Goal: Information Seeking & Learning: Learn about a topic

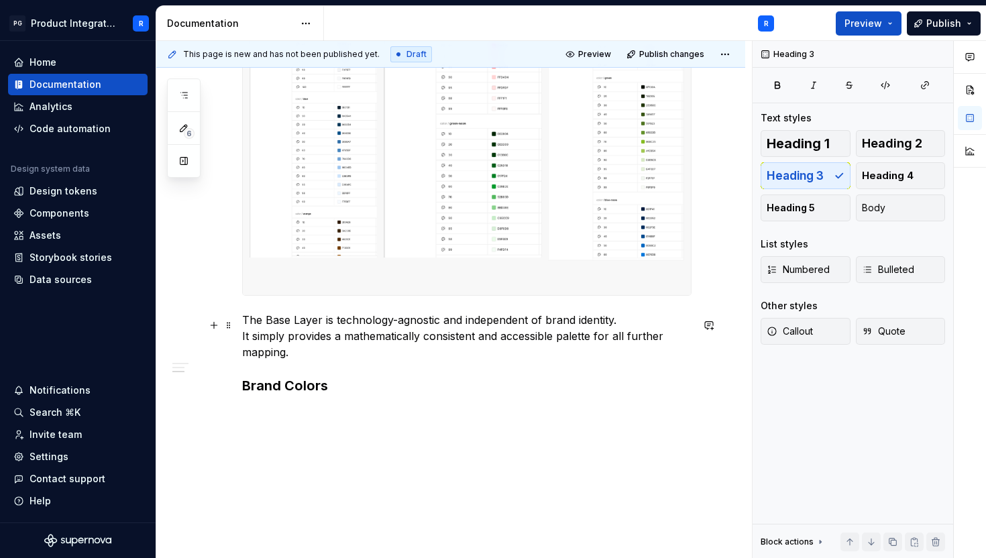
scroll to position [902, 0]
type textarea "*"
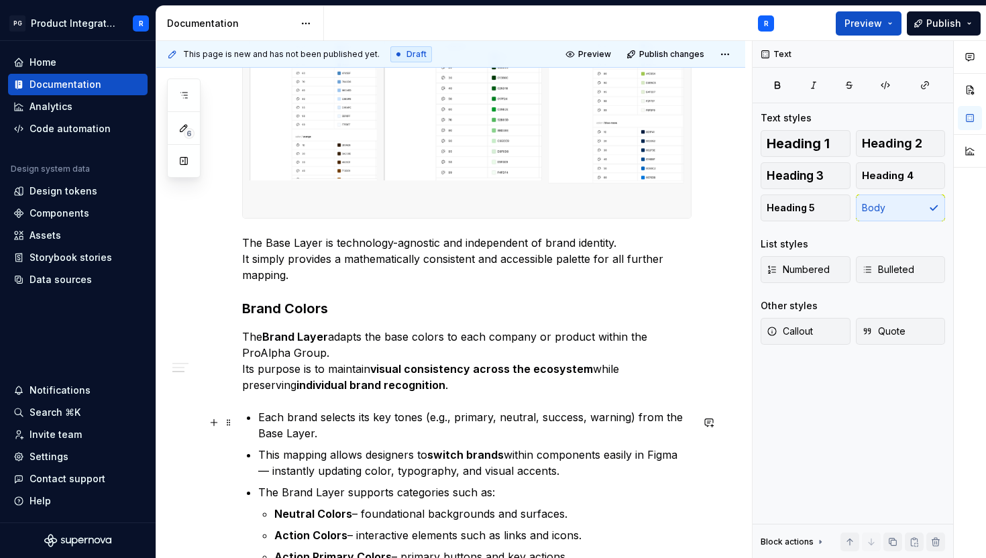
scroll to position [985, 0]
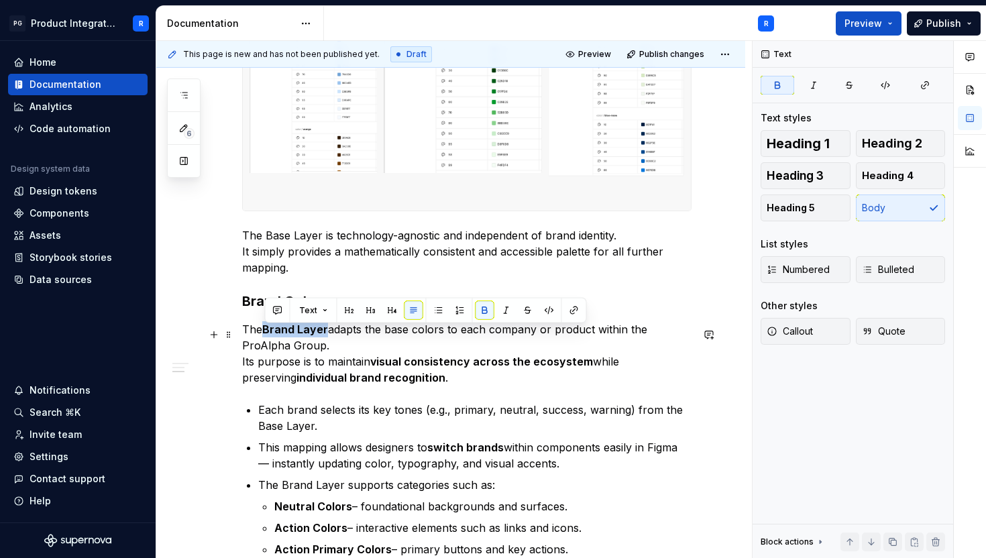
drag, startPoint x: 328, startPoint y: 336, endPoint x: 264, endPoint y: 335, distance: 63.7
click at [264, 335] on p "The Brand Layer adapts the base colors to each company or product within the Pr…" at bounding box center [466, 353] width 449 height 64
click at [479, 313] on button "button" at bounding box center [484, 310] width 19 height 19
click at [402, 368] on strong "visual consistency across the ecosystem" at bounding box center [481, 361] width 223 height 13
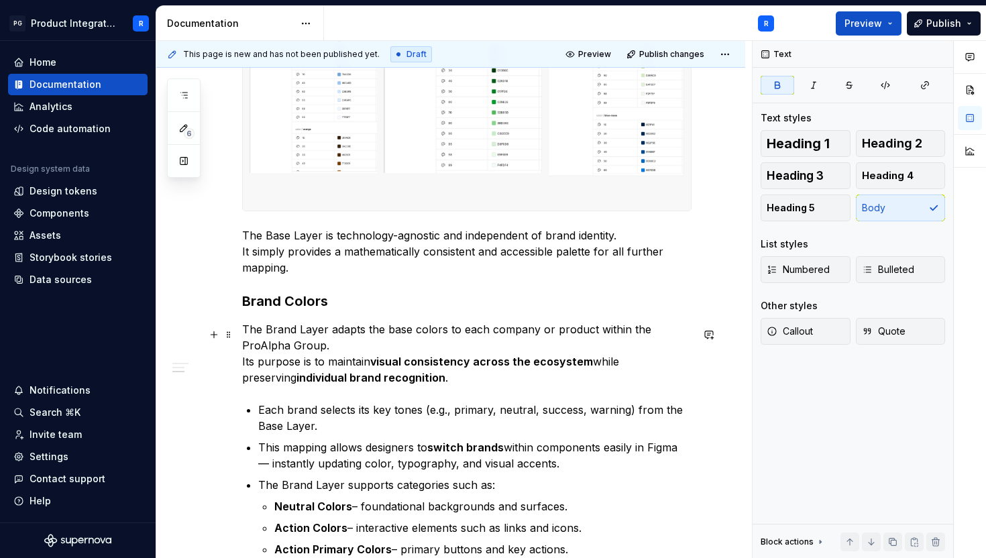
click at [240, 367] on div "Token Hierarchy ProAlpha color tokens are organized into three hierarchical lay…" at bounding box center [450, 68] width 589 height 1454
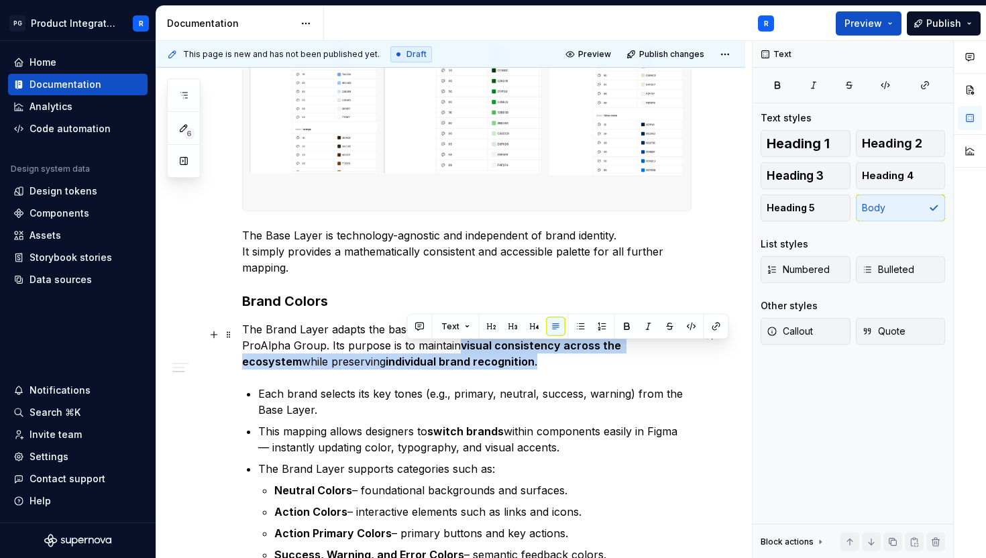
drag, startPoint x: 475, startPoint y: 368, endPoint x: 407, endPoint y: 354, distance: 69.2
click at [408, 355] on p "The Brand Layer adapts the base colors to each company or product within the Pr…" at bounding box center [466, 345] width 449 height 48
click at [620, 324] on button "button" at bounding box center [627, 326] width 19 height 19
click at [551, 361] on p "The Brand Layer adapts the base colors to each company or product within the Pr…" at bounding box center [466, 345] width 449 height 48
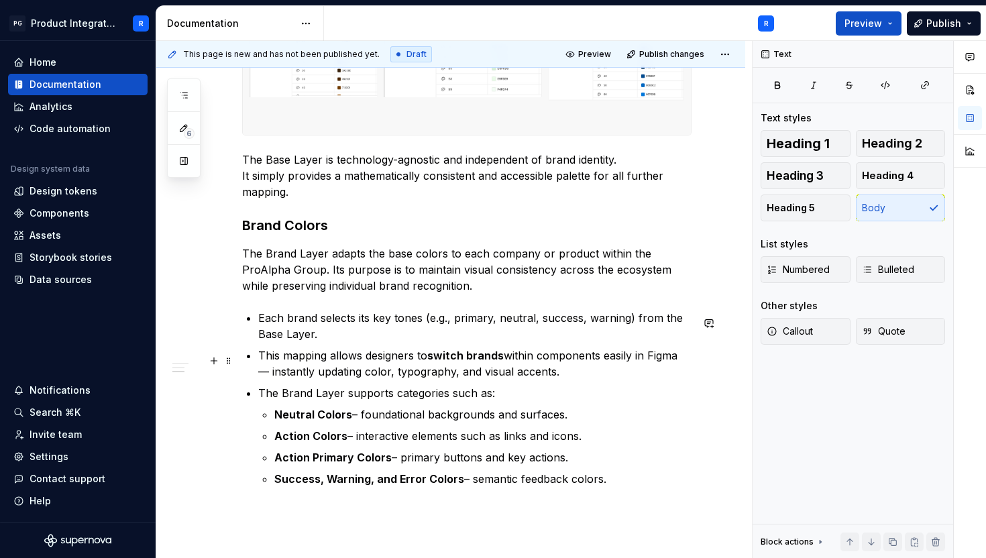
scroll to position [1064, 0]
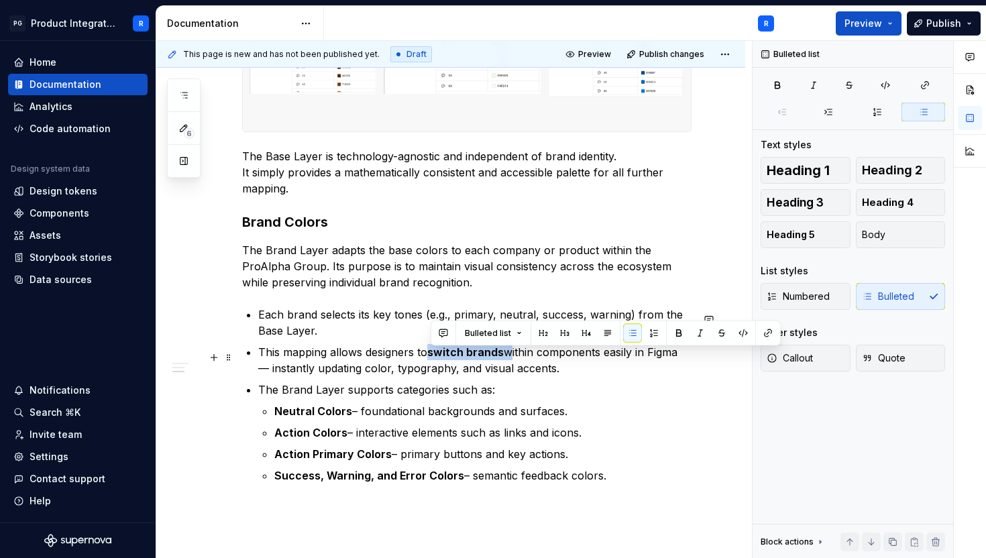
drag, startPoint x: 509, startPoint y: 357, endPoint x: 431, endPoint y: 357, distance: 78.5
click at [431, 357] on p "This mapping allows designers to switch brands within components easily in Figm…" at bounding box center [474, 360] width 433 height 32
click at [676, 331] on button "button" at bounding box center [678, 333] width 19 height 19
click at [572, 376] on p "This mapping allows designers to switch brands within components easily in Figm…" at bounding box center [474, 360] width 433 height 32
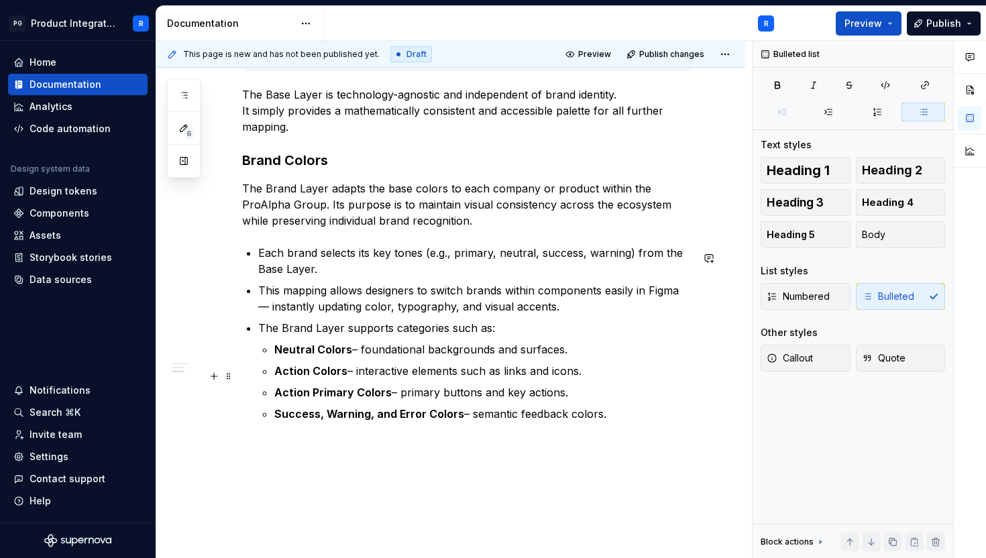
scroll to position [1129, 0]
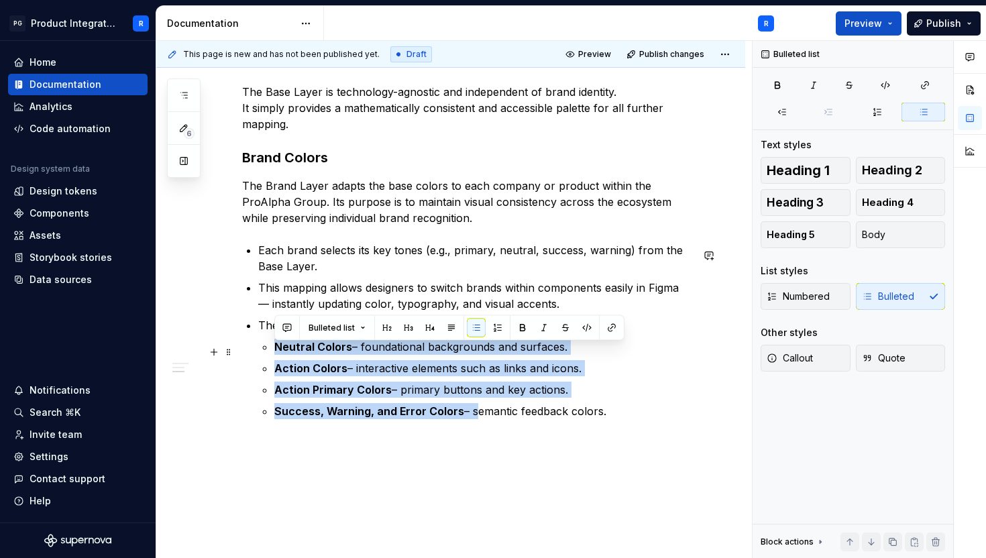
drag, startPoint x: 470, startPoint y: 418, endPoint x: 274, endPoint y: 347, distance: 208.3
click at [274, 347] on ul "Neutral Colors – foundational backgrounds and surfaces. Action Colors – interac…" at bounding box center [482, 379] width 417 height 80
click at [563, 388] on p "Action Primary Colors – primary buttons and key actions." at bounding box center [482, 390] width 417 height 16
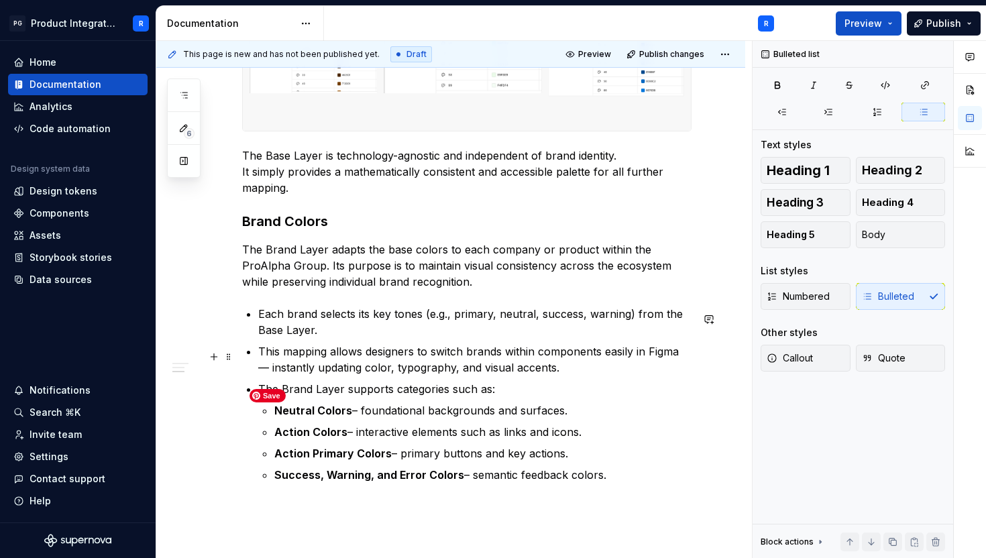
scroll to position [1073, 0]
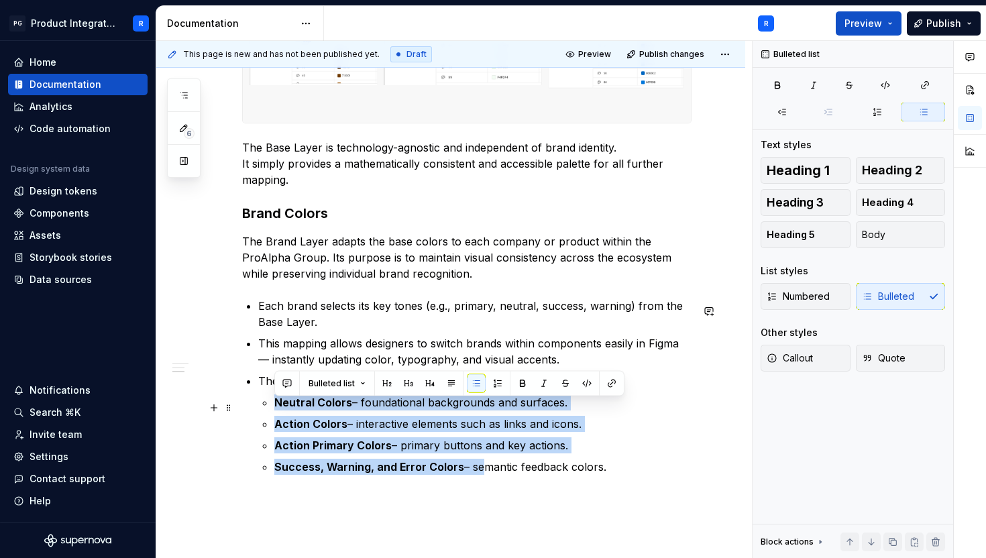
drag, startPoint x: 473, startPoint y: 471, endPoint x: 258, endPoint y: 410, distance: 223.6
click at [258, 410] on li "The Brand Layer supports categories such as: Neutral Colors – foundational back…" at bounding box center [474, 424] width 433 height 102
click at [523, 383] on button "button" at bounding box center [522, 383] width 19 height 19
click at [503, 453] on p "Action Primary Colors – primary buttons and key actions." at bounding box center [482, 445] width 417 height 16
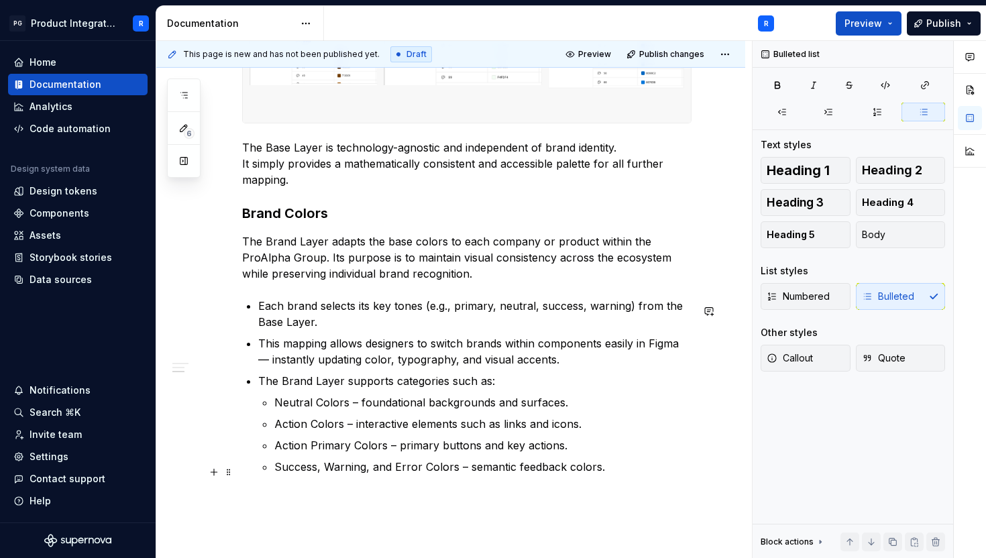
click at [636, 467] on p "Success, Warning, and Error Colors – semantic feedback colors." at bounding box center [482, 467] width 417 height 16
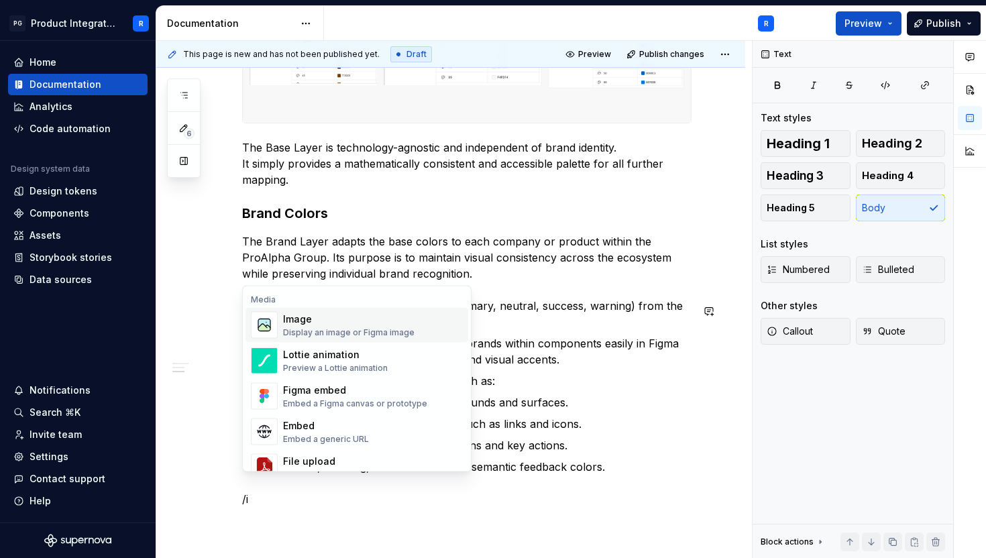
scroll to position [1092, 0]
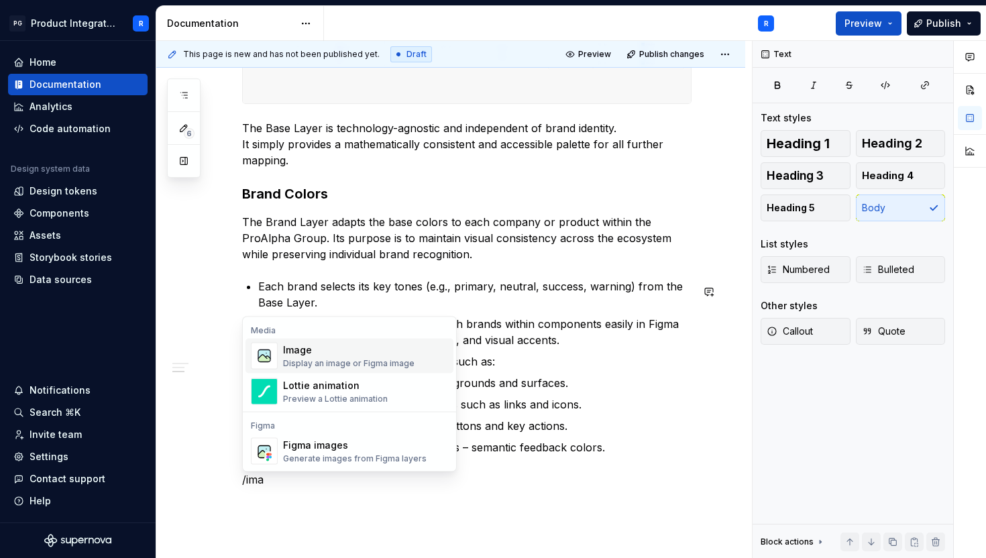
click at [389, 355] on div "Image" at bounding box center [348, 349] width 131 height 13
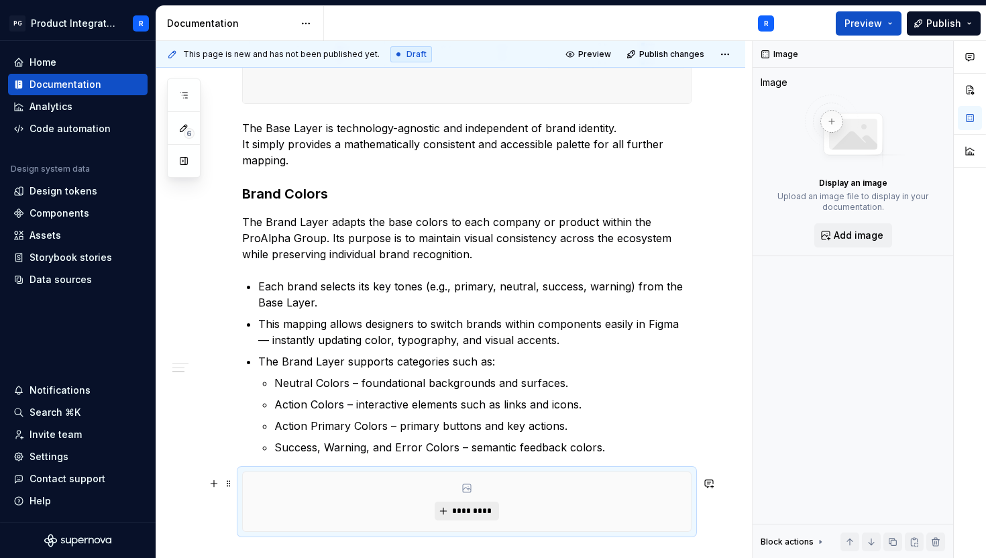
click at [463, 516] on span "*********" at bounding box center [471, 511] width 41 height 11
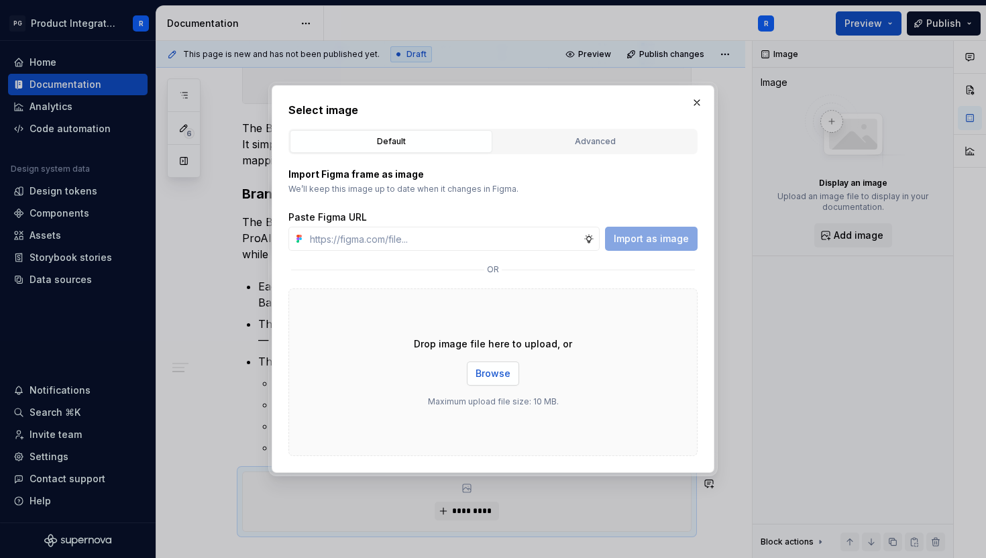
click at [496, 376] on span "Browse" at bounding box center [492, 373] width 35 height 13
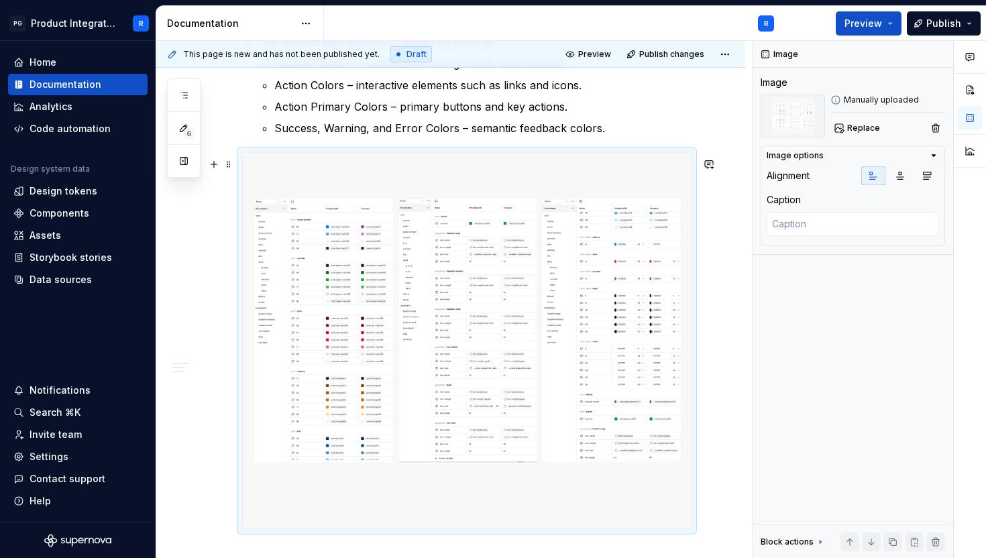
scroll to position [1413, 0]
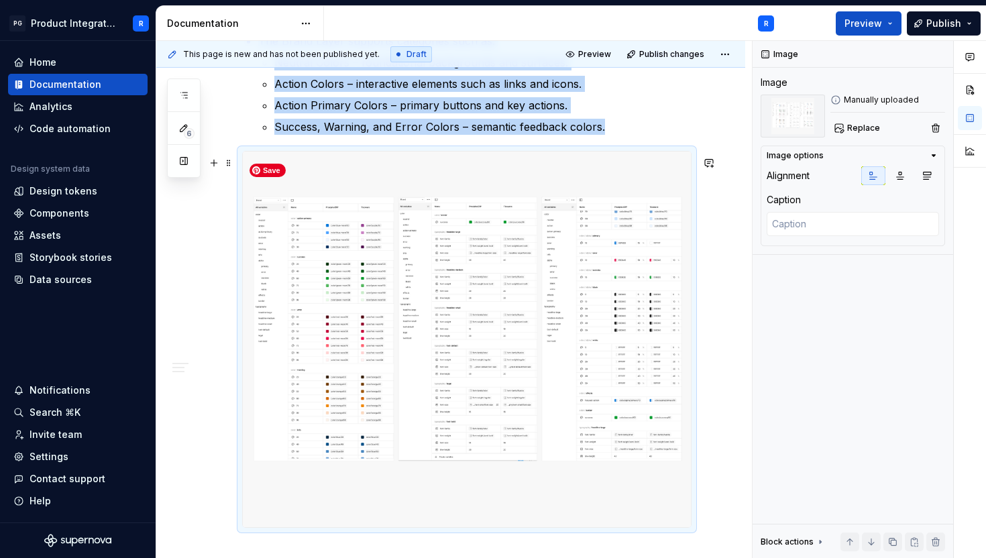
click at [568, 527] on img at bounding box center [467, 340] width 448 height 376
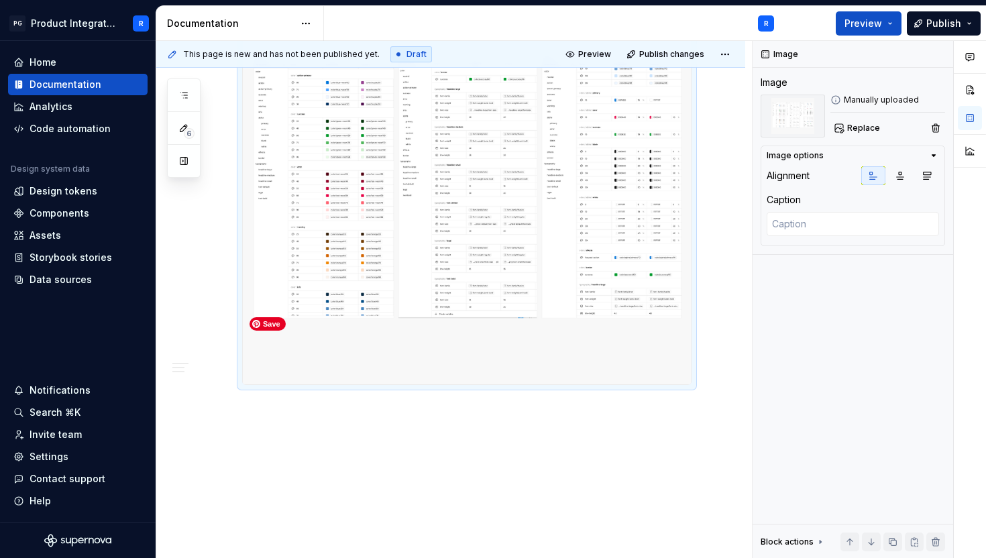
scroll to position [1558, 0]
click at [369, 415] on p at bounding box center [466, 407] width 449 height 16
click at [331, 383] on div at bounding box center [466, 194] width 449 height 377
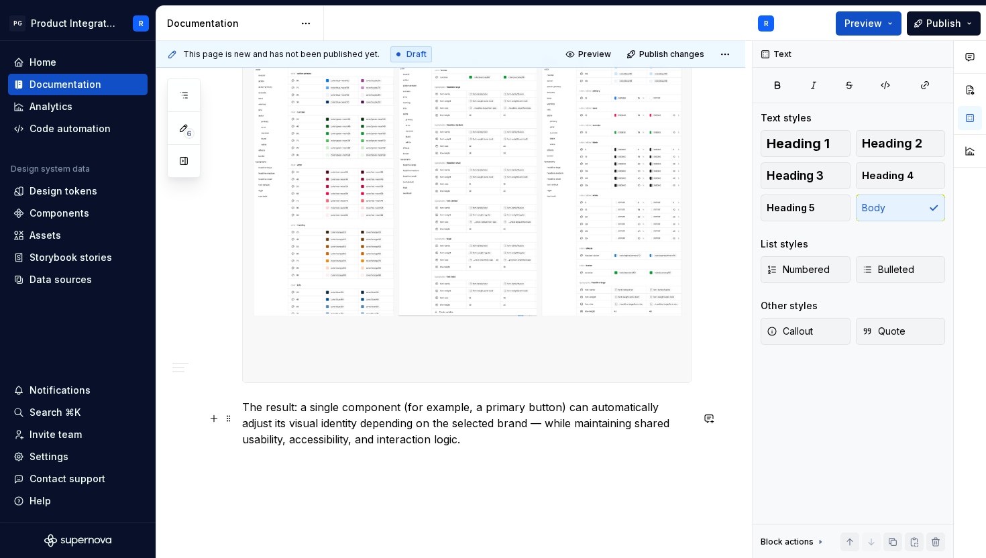
click at [514, 435] on p "The result: a single component (for example, a primary button) can automaticall…" at bounding box center [466, 423] width 449 height 48
click at [544, 426] on p "The result: a single component (for example, a primary button) can automaticall…" at bounding box center [466, 423] width 449 height 48
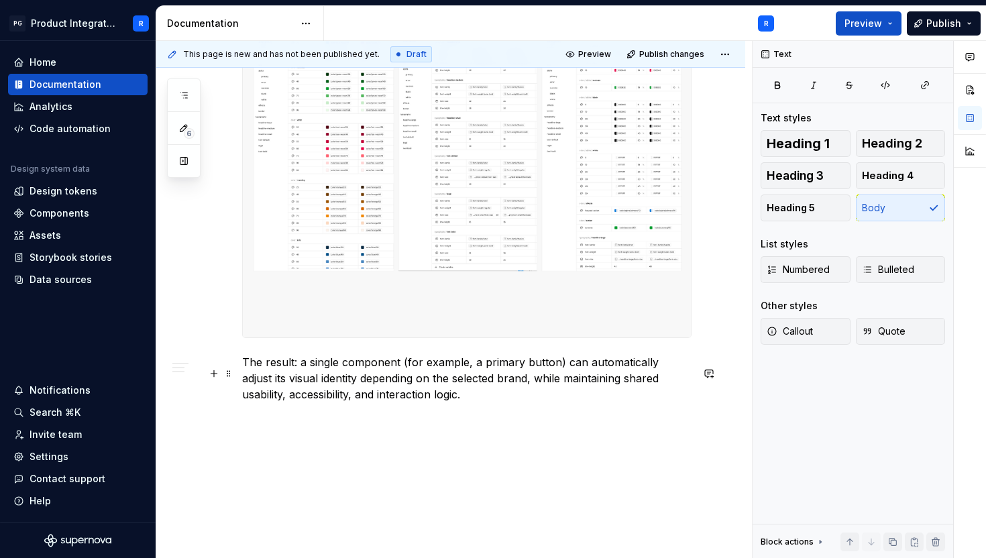
scroll to position [1641, 0]
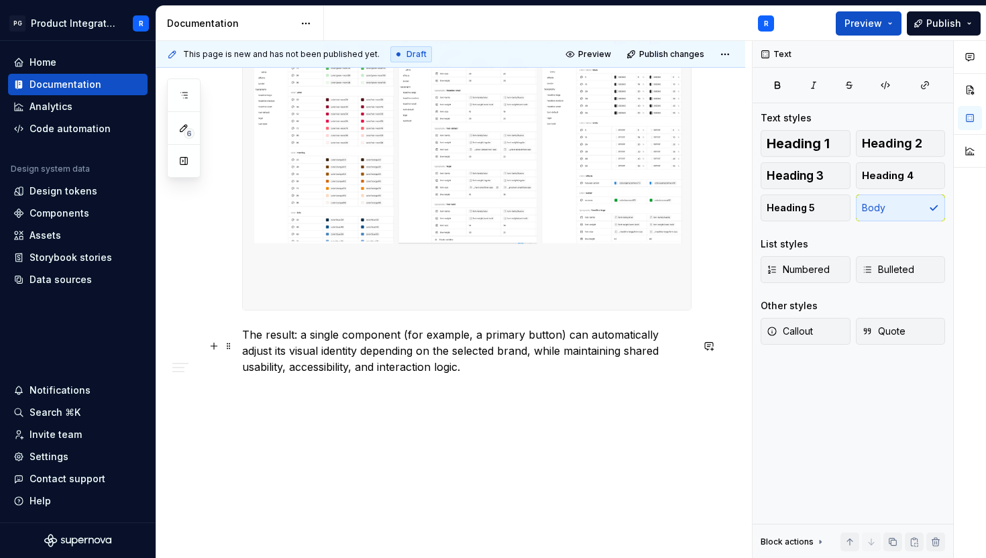
click at [519, 374] on p "The result: a single component (for example, a primary button) can automaticall…" at bounding box center [466, 351] width 449 height 48
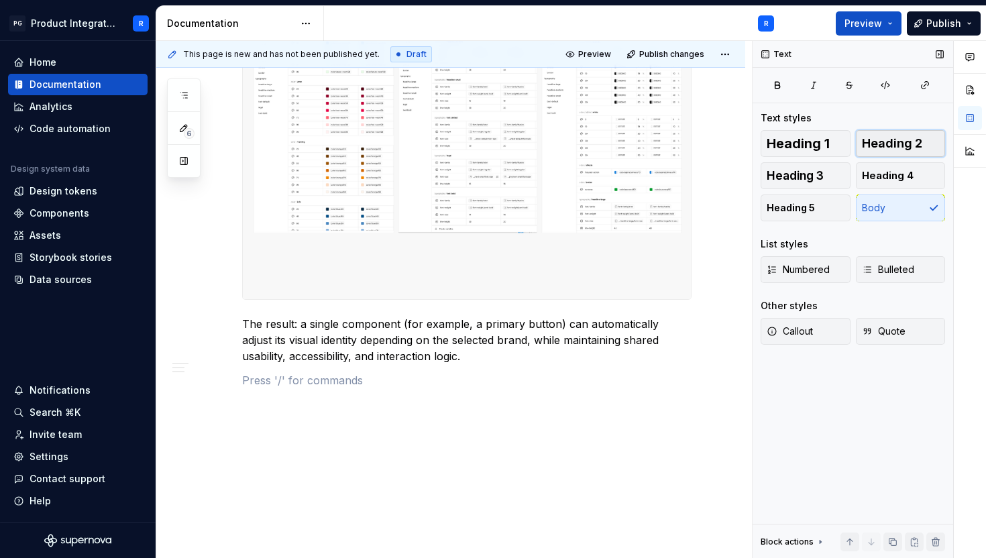
click at [891, 141] on span "Heading 2" at bounding box center [892, 143] width 60 height 13
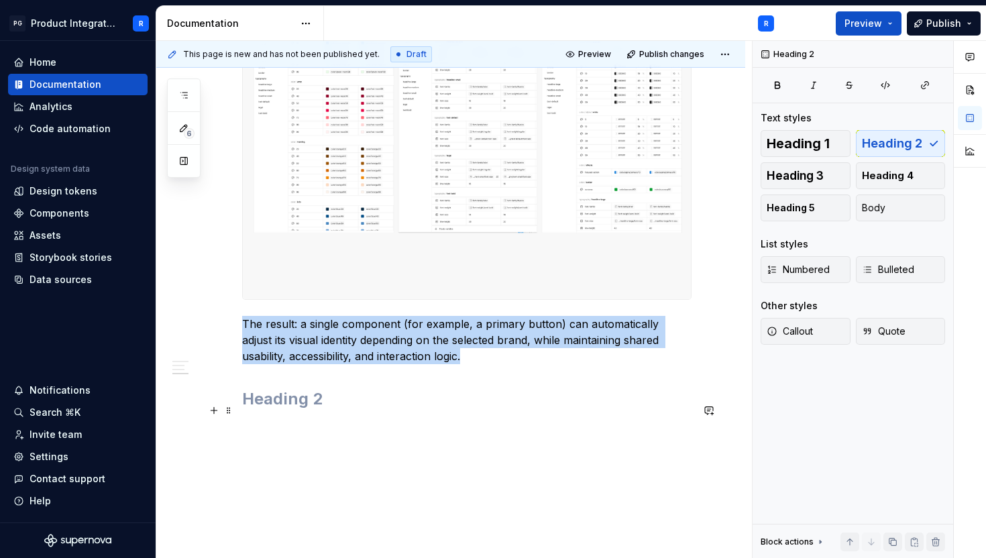
click at [345, 410] on h2 at bounding box center [466, 398] width 449 height 21
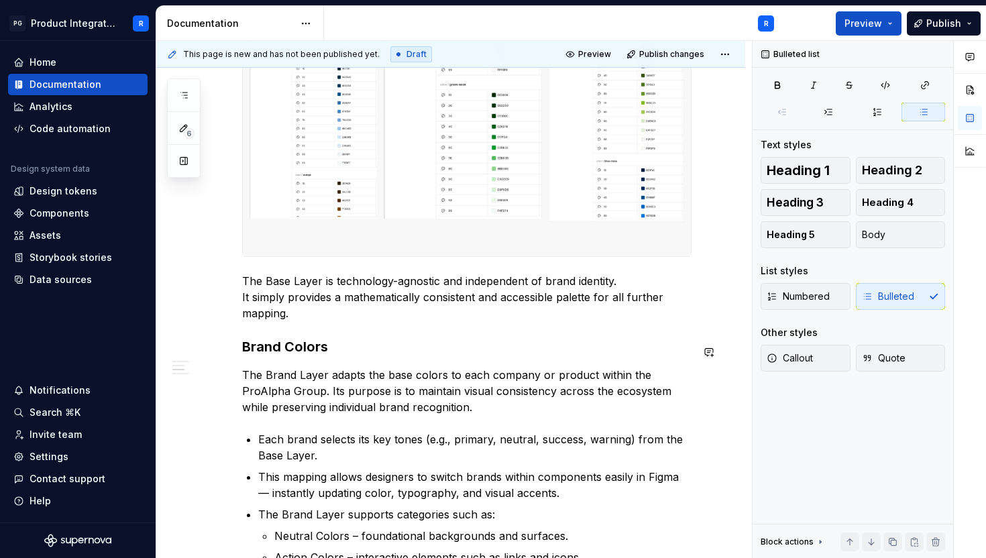
scroll to position [938, 0]
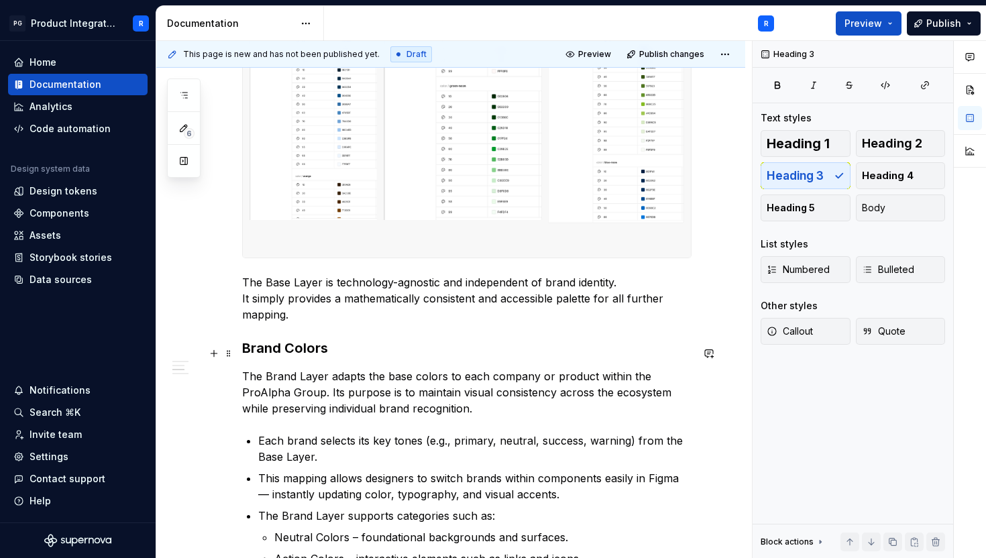
click at [309, 356] on h3 "Brand Colors" at bounding box center [466, 348] width 449 height 19
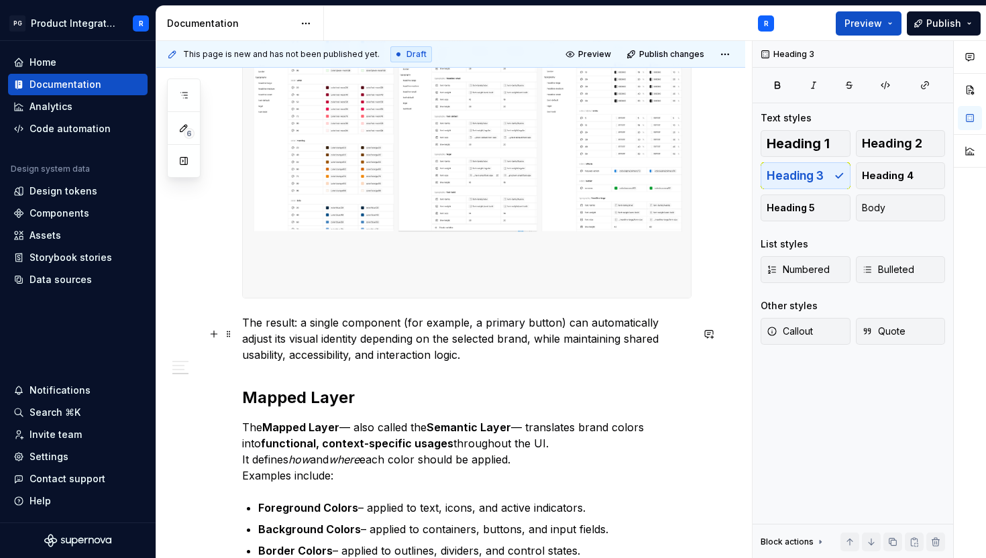
scroll to position [1658, 0]
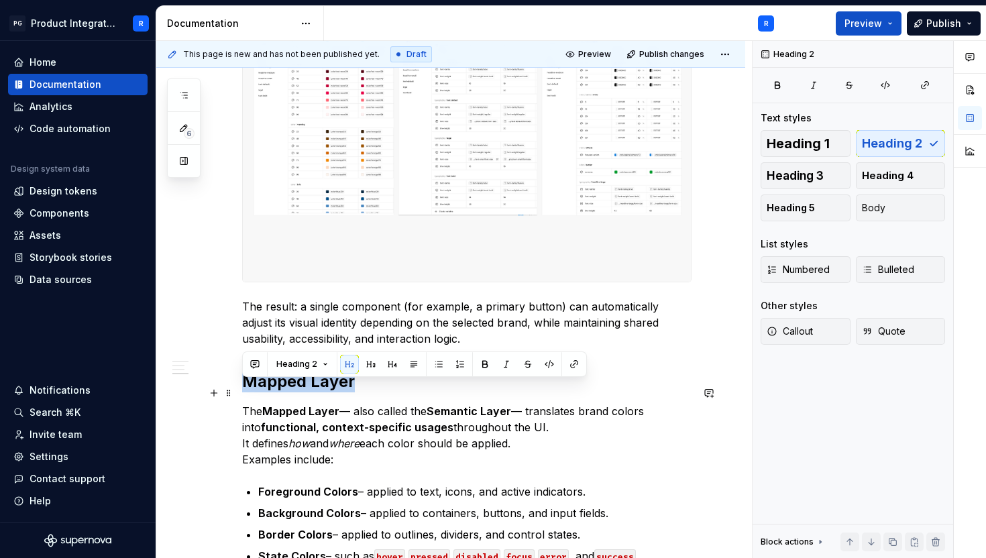
drag, startPoint x: 357, startPoint y: 397, endPoint x: 235, endPoint y: 397, distance: 122.0
click at [370, 364] on button "button" at bounding box center [370, 364] width 19 height 19
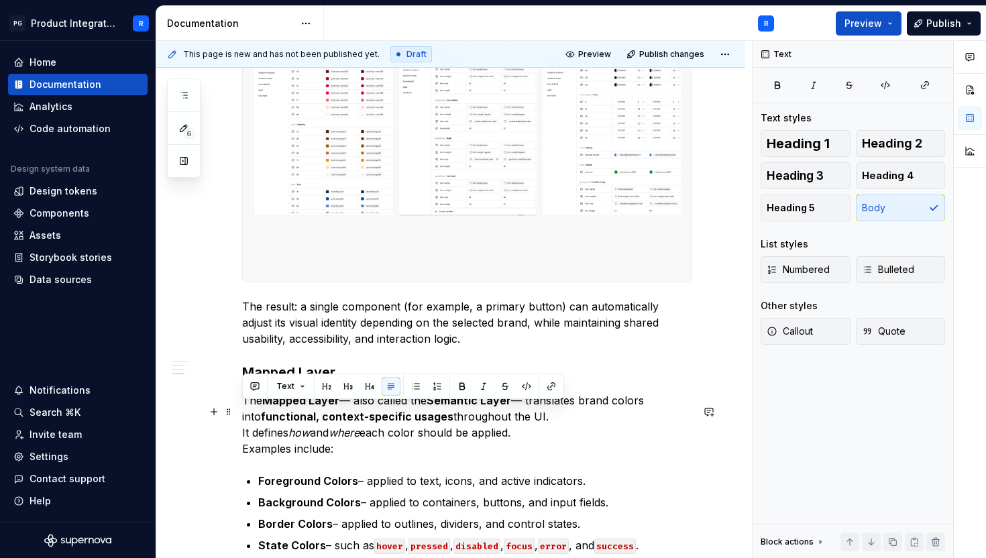
drag, startPoint x: 551, startPoint y: 438, endPoint x: 235, endPoint y: 412, distance: 317.6
click at [459, 388] on button "button" at bounding box center [462, 386] width 19 height 19
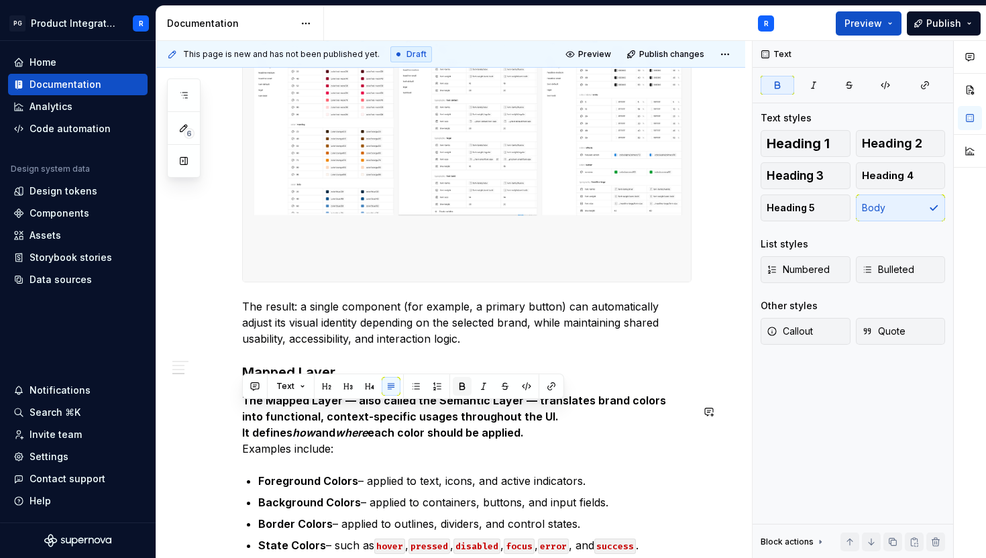
click at [459, 388] on button "button" at bounding box center [462, 386] width 19 height 19
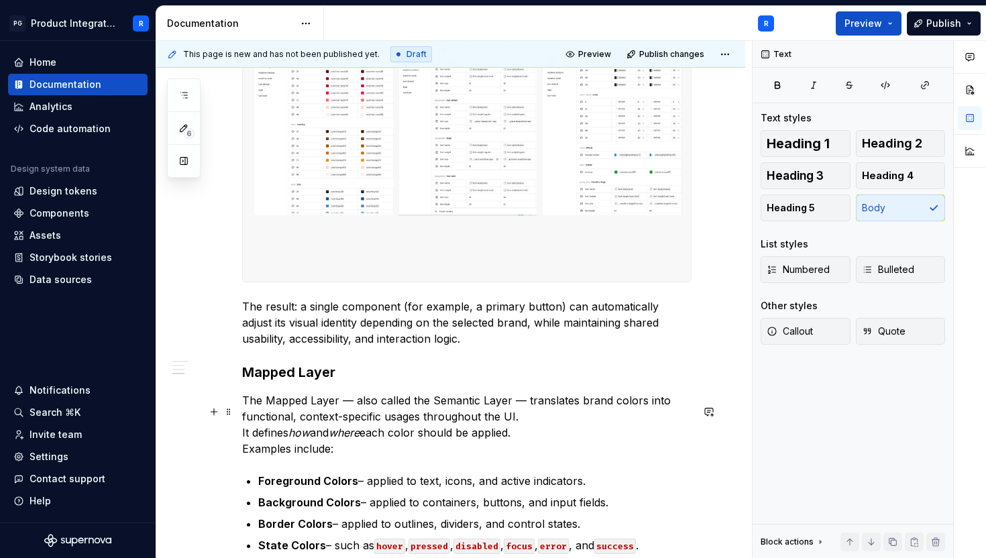
click at [432, 437] on p "The Mapped Layer — also called the Semantic Layer — translates brand colors int…" at bounding box center [466, 424] width 449 height 64
click at [243, 443] on p "The Mapped Layer — also called the Semantic Layer — translates brand colors int…" at bounding box center [466, 424] width 449 height 64
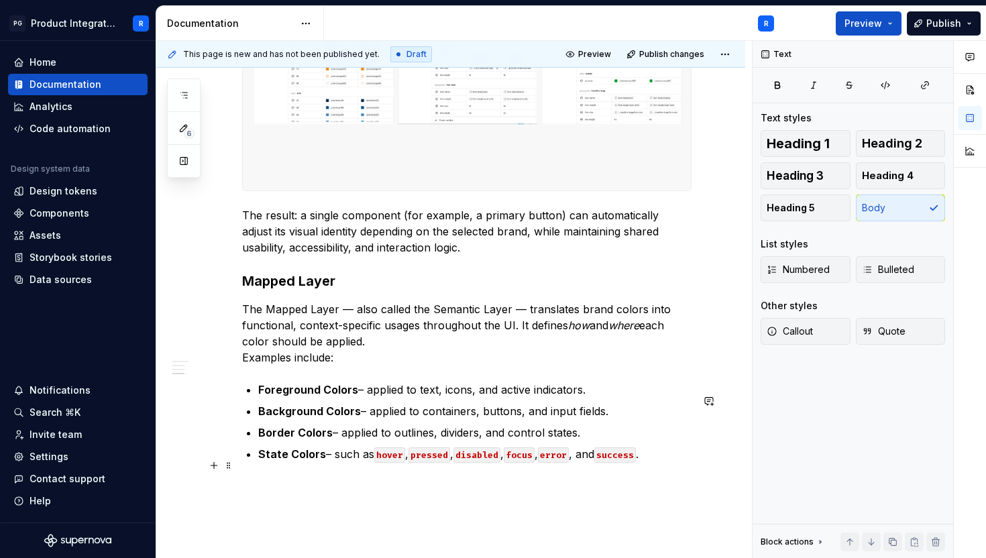
scroll to position [1752, 0]
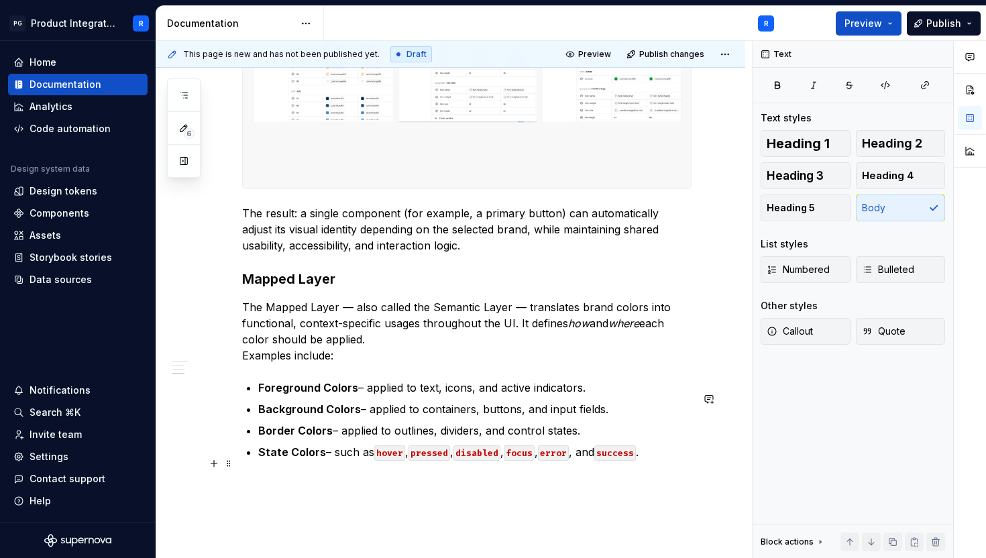
click at [386, 461] on code "hover" at bounding box center [389, 452] width 31 height 15
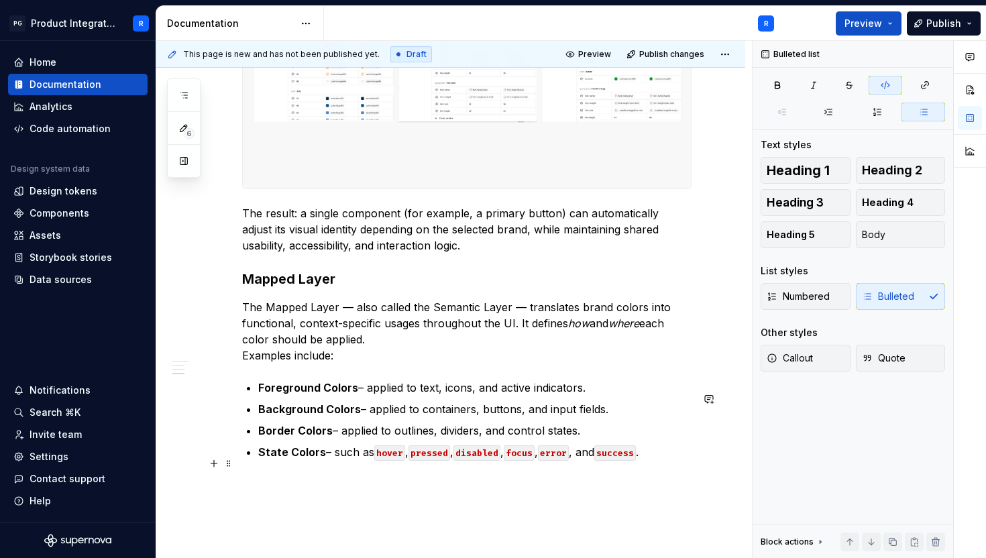
click at [370, 459] on p "State Colors – such as hover , pressed , disabled , focus , error , and success…" at bounding box center [474, 452] width 433 height 16
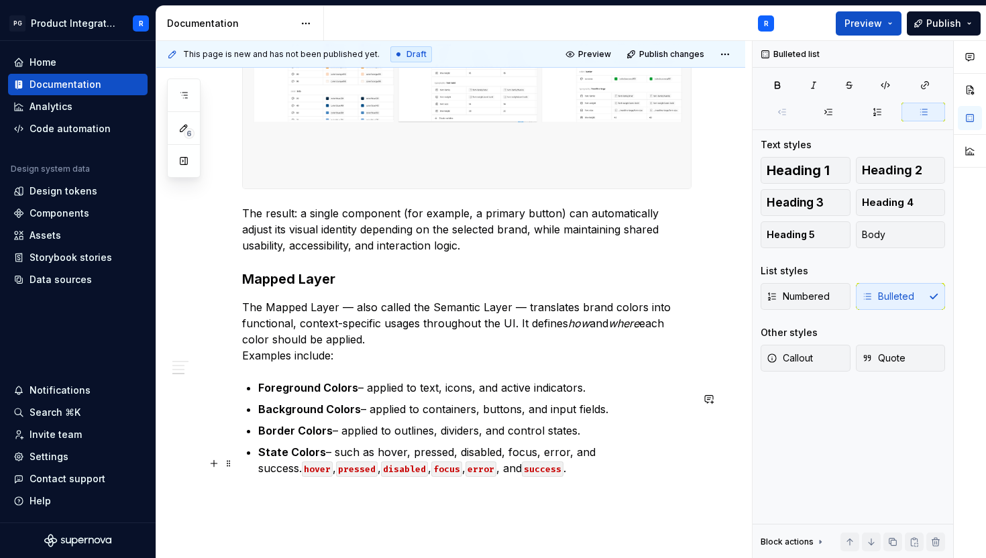
click at [592, 476] on p "State Colors – such as hover, pressed, disabled, focus, error, and success. [PE…" at bounding box center [474, 460] width 433 height 32
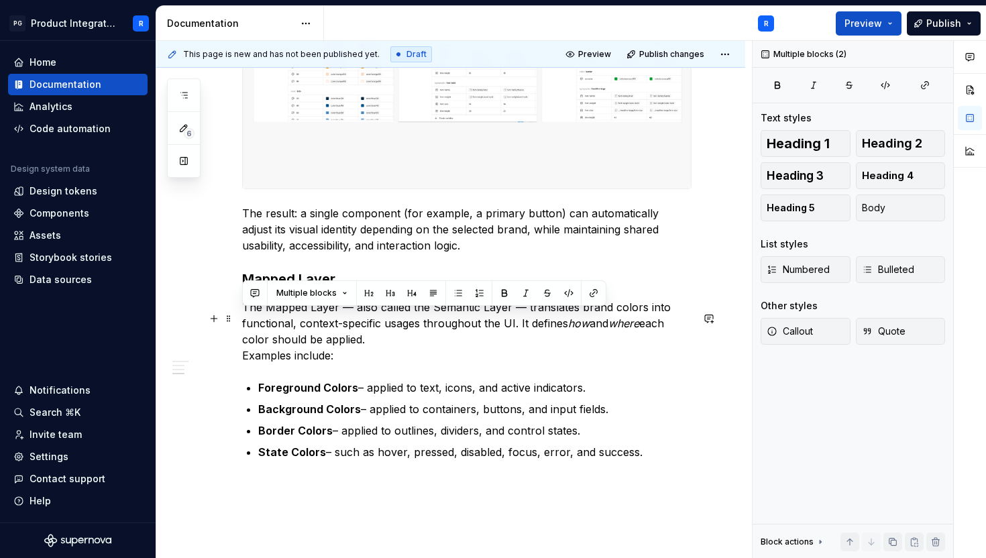
drag, startPoint x: 652, startPoint y: 465, endPoint x: 241, endPoint y: 319, distance: 436.1
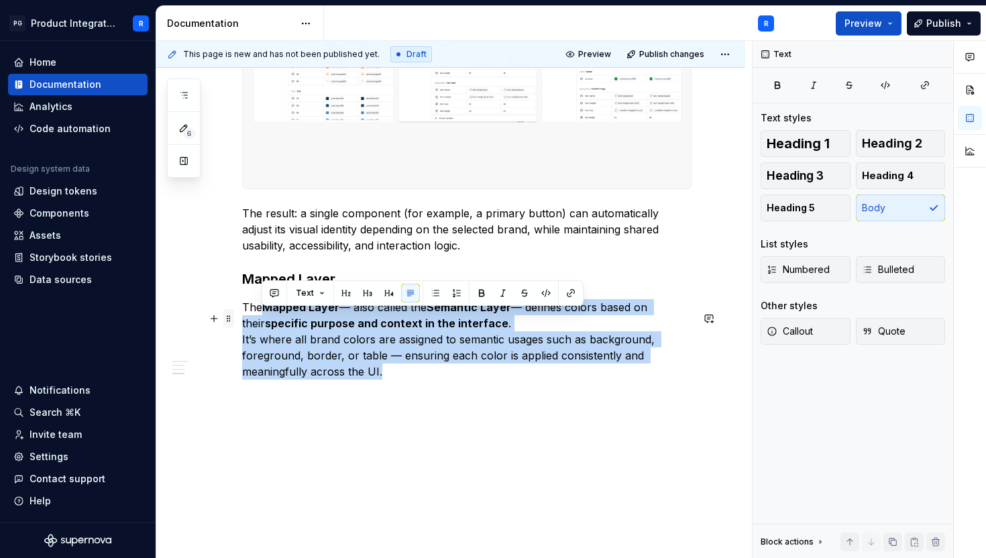
drag, startPoint x: 400, startPoint y: 390, endPoint x: 233, endPoint y: 318, distance: 181.7
click at [477, 290] on button "button" at bounding box center [481, 293] width 19 height 19
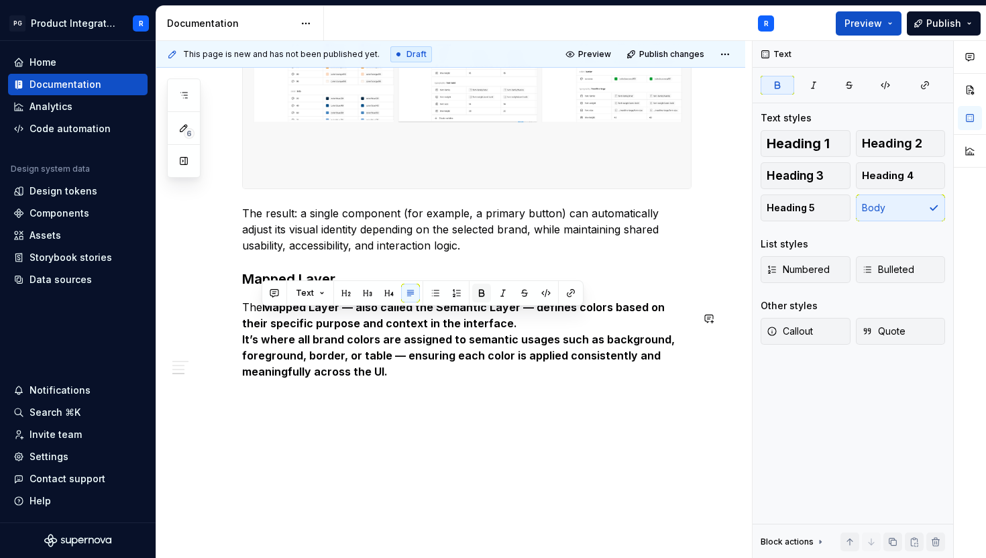
click at [477, 290] on button "button" at bounding box center [481, 293] width 19 height 19
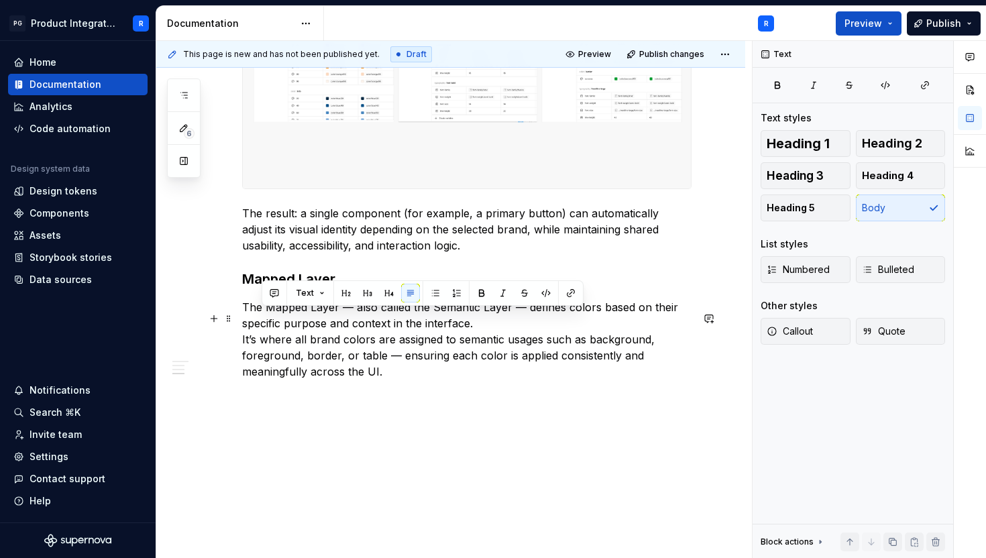
click at [396, 365] on p "The Mapped Layer — also called the Semantic Layer — defines colors based on the…" at bounding box center [466, 339] width 449 height 80
click at [353, 318] on p "The Mapped Layer — also called the Semantic Layer — defines colors based on the…" at bounding box center [466, 339] width 449 height 80
click at [518, 314] on p "The Mapped Layer, also called the Semantic Layer — defines colors based on thei…" at bounding box center [466, 339] width 449 height 80
click at [459, 330] on p "The Mapped Layer, also called the Semantic Layer, defines colors based on their…" at bounding box center [466, 339] width 449 height 80
click at [242, 346] on p "The Mapped Layer, also called the Semantic Layer, defines colors based on their…" at bounding box center [466, 339] width 449 height 80
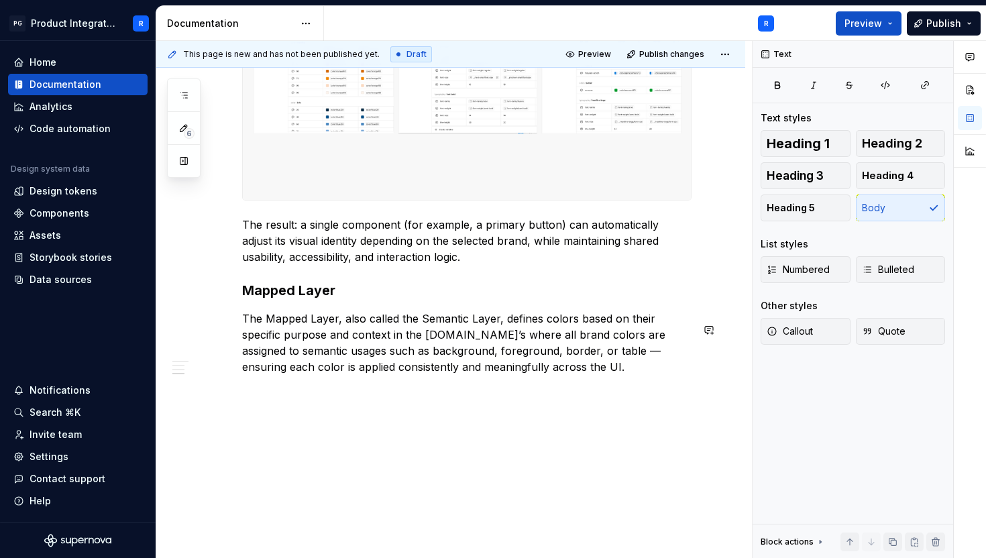
scroll to position [1751, 0]
click at [534, 365] on p "The Mapped Layer, also called the Semantic Layer, defines colors based on their…" at bounding box center [466, 342] width 449 height 64
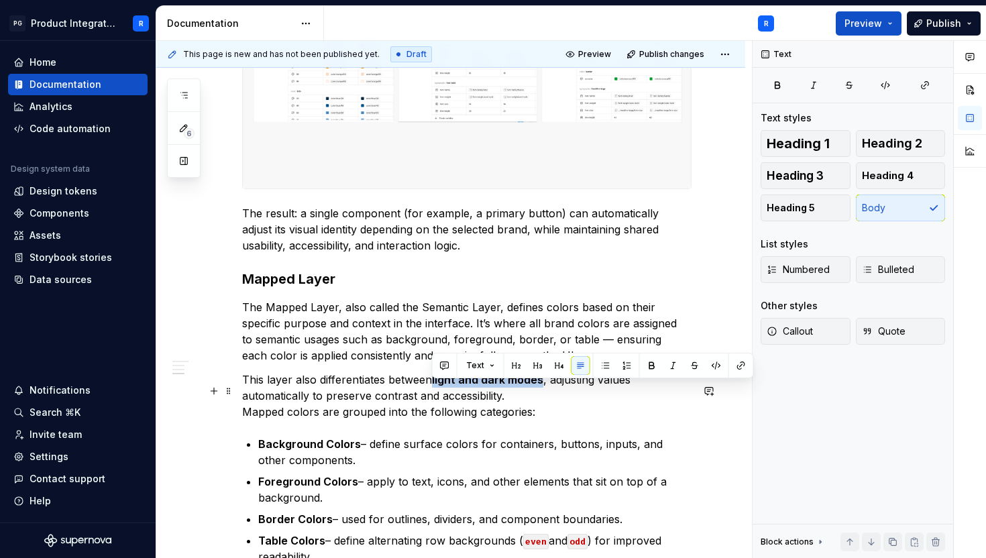
drag, startPoint x: 544, startPoint y: 392, endPoint x: 431, endPoint y: 388, distance: 112.8
click at [431, 388] on p "This layer also differentiates between light and dark modes , adjusting values …" at bounding box center [466, 396] width 449 height 48
click at [642, 367] on button "button" at bounding box center [651, 365] width 19 height 19
click at [473, 406] on p "This layer also differentiates between light and dark modes, adjusting values a…" at bounding box center [466, 396] width 449 height 48
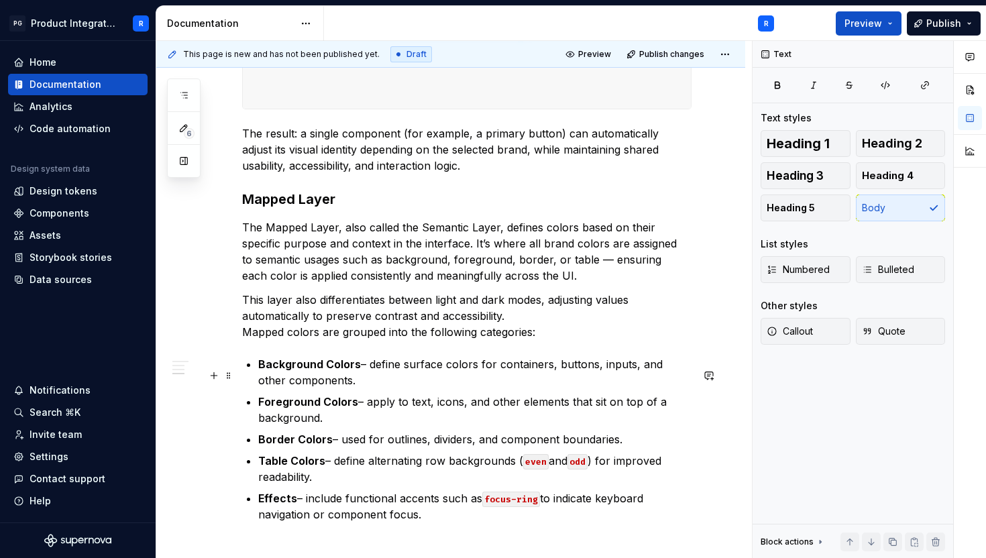
scroll to position [1835, 0]
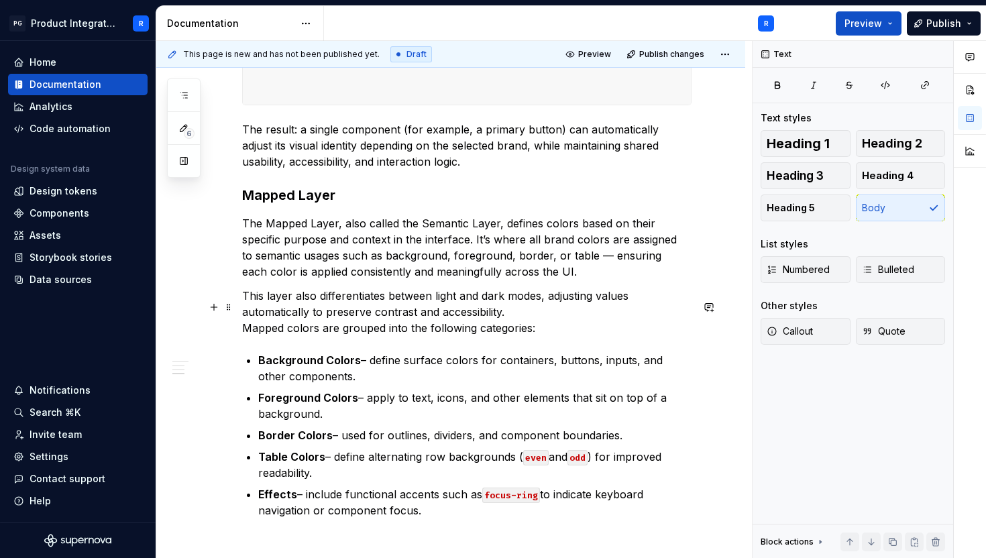
click at [244, 336] on p "This layer also differentiates between light and dark modes, adjusting values a…" at bounding box center [466, 312] width 449 height 48
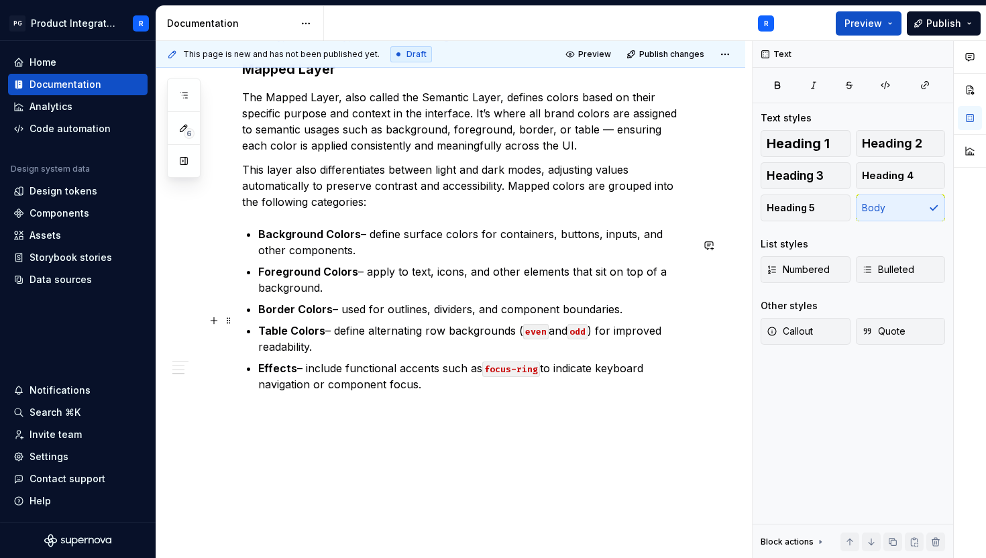
scroll to position [1977, 0]
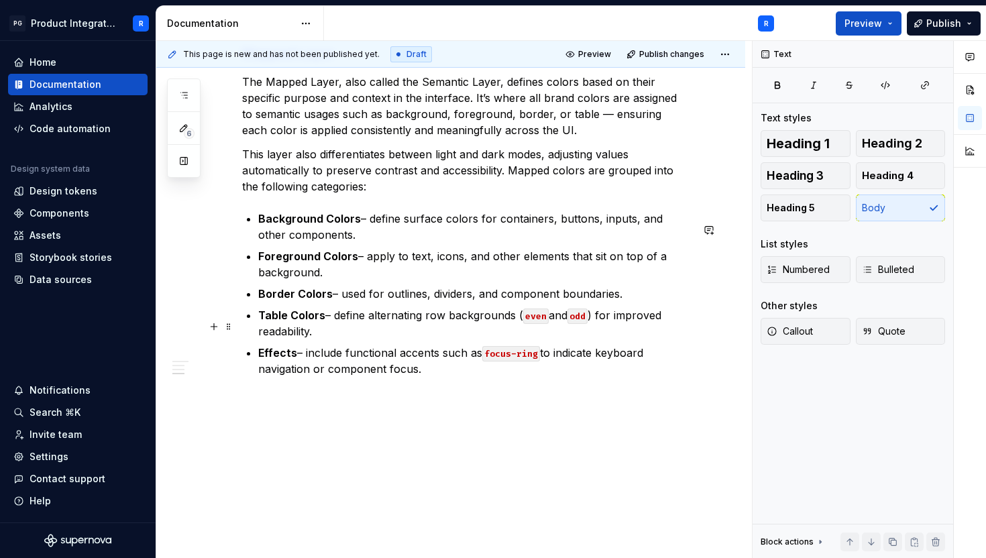
click at [422, 338] on p "Table Colors – define alternating row backgrounds ( even and odd ) for improved…" at bounding box center [474, 323] width 433 height 32
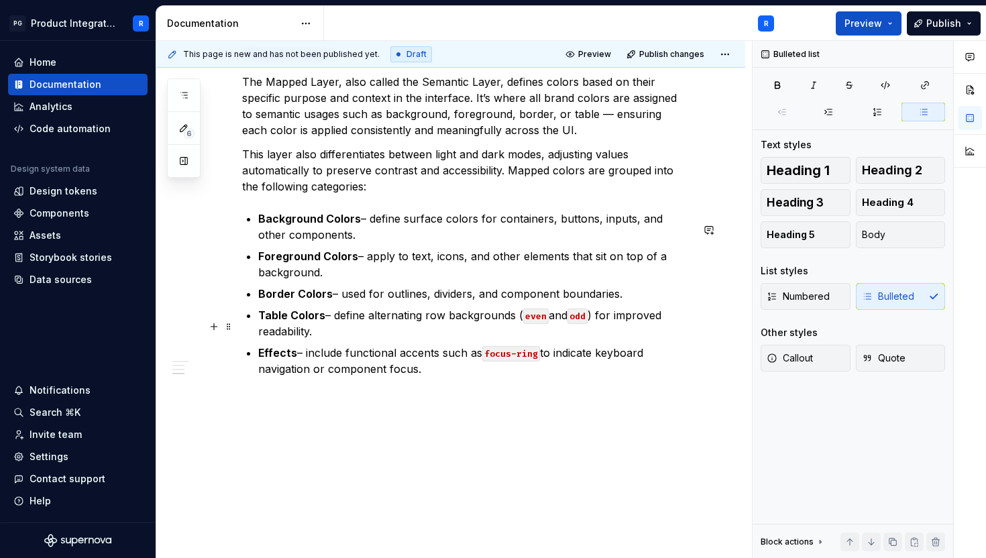
click at [550, 324] on p "Table Colors – define alternating row backgrounds ( even and odd ) for improved…" at bounding box center [474, 323] width 433 height 32
drag, startPoint x: 569, startPoint y: 327, endPoint x: 596, endPoint y: 329, distance: 26.9
click at [596, 329] on p "Table Colors – define alternating row backgrounds (even and odd ) for improved …" at bounding box center [474, 323] width 433 height 32
click at [424, 377] on p "Effects – include functional accents such as focus-ring to indicate keyboard na…" at bounding box center [474, 361] width 433 height 32
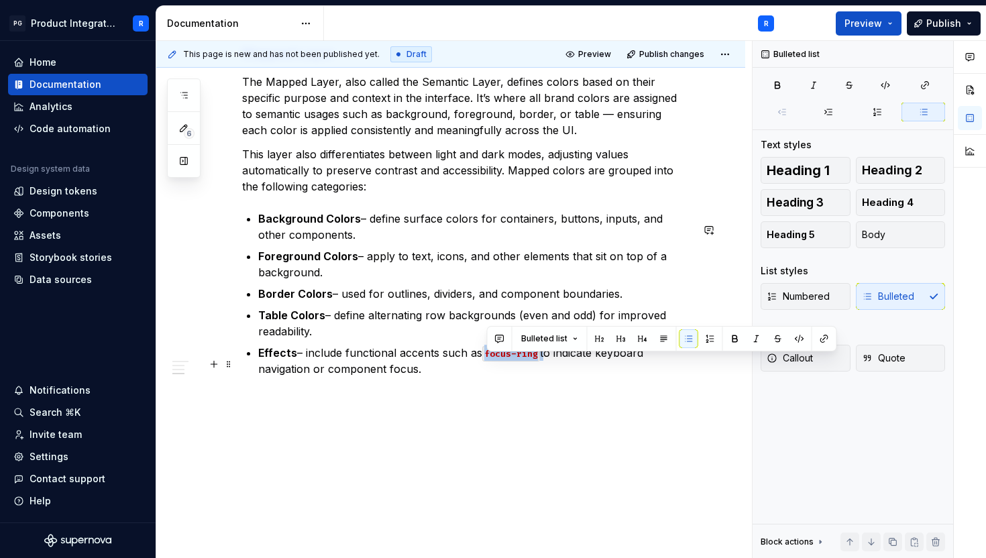
drag, startPoint x: 543, startPoint y: 363, endPoint x: 488, endPoint y: 370, distance: 56.1
click at [488, 370] on p "Effects – include functional accents such as focus-ring to indicate keyboard na…" at bounding box center [474, 361] width 433 height 32
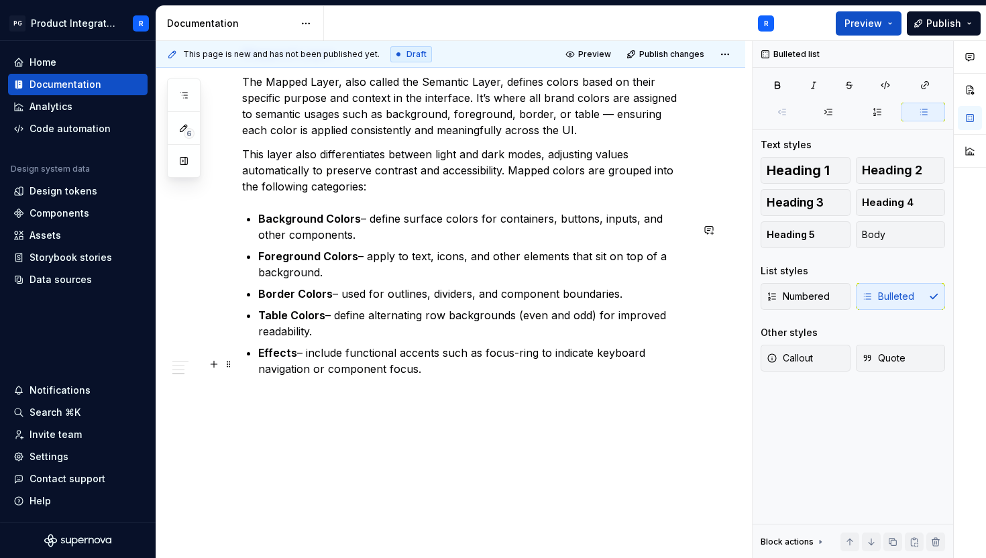
click at [455, 377] on p "Effects – include functional accents such as focus-ring to indicate keyboard na…" at bounding box center [474, 361] width 433 height 32
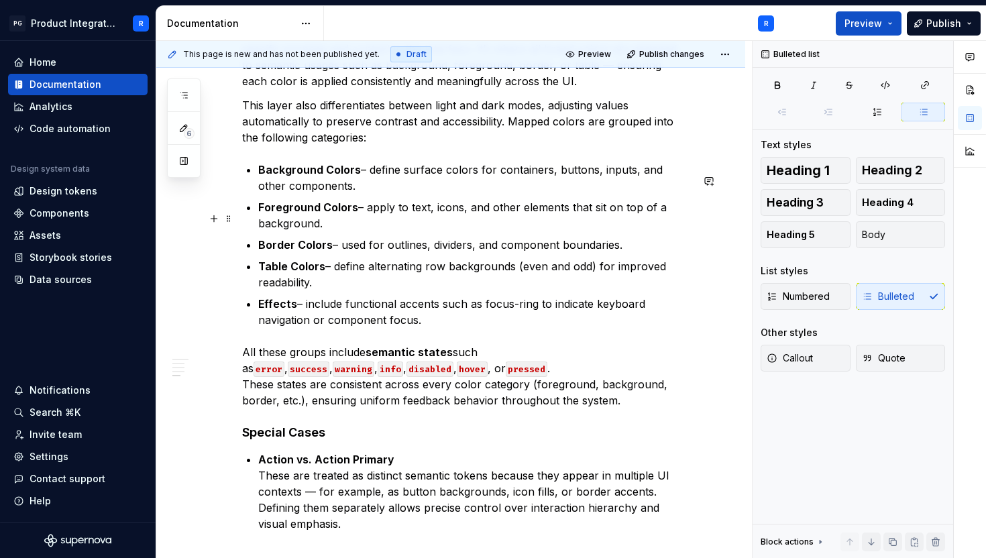
scroll to position [2019, 0]
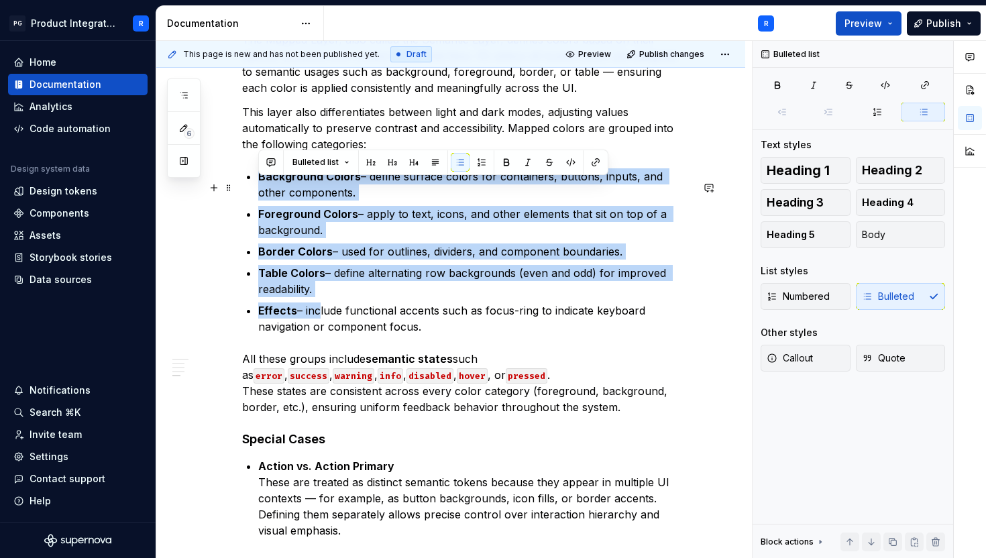
drag, startPoint x: 316, startPoint y: 321, endPoint x: 258, endPoint y: 180, distance: 153.1
click at [258, 180] on ul "Background Colors – define surface colors for containers, buttons, inputs, and …" at bounding box center [474, 251] width 433 height 166
click at [506, 158] on button "button" at bounding box center [506, 162] width 19 height 19
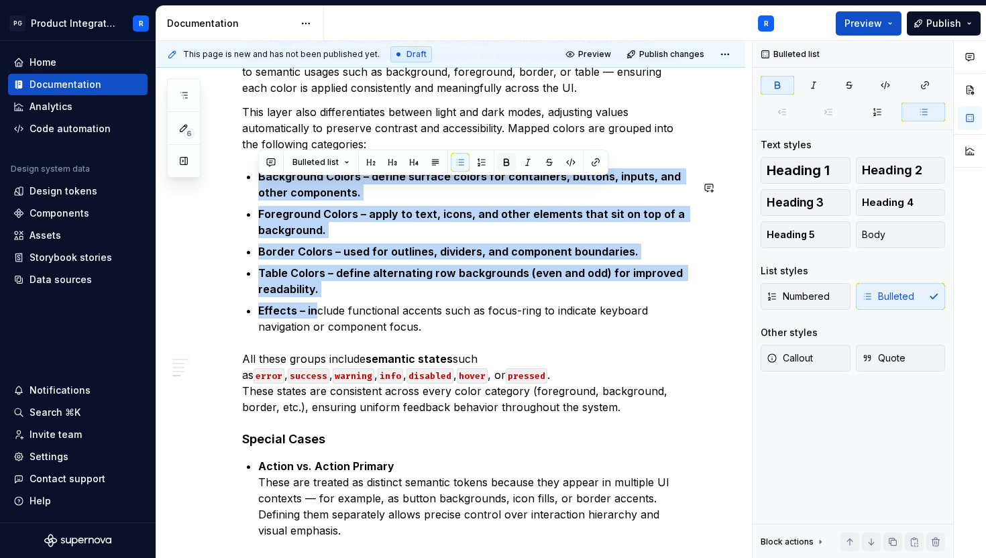
click at [506, 158] on button "button" at bounding box center [506, 162] width 19 height 19
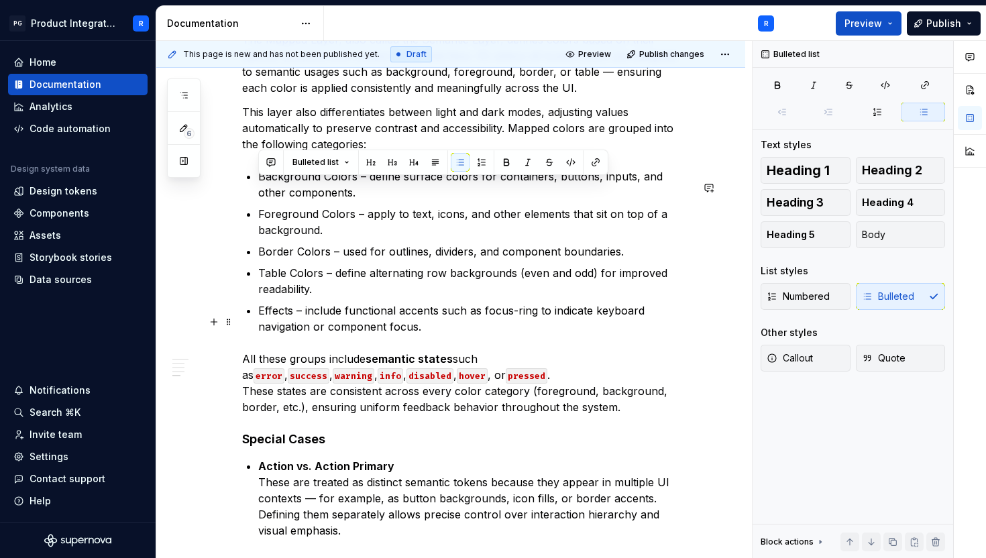
click at [401, 329] on p "Effects – include functional accents such as focus-ring to indicate keyboard na…" at bounding box center [474, 318] width 433 height 32
click at [490, 369] on p "All these groups include semantic states such as error , success , warning , in…" at bounding box center [466, 383] width 449 height 64
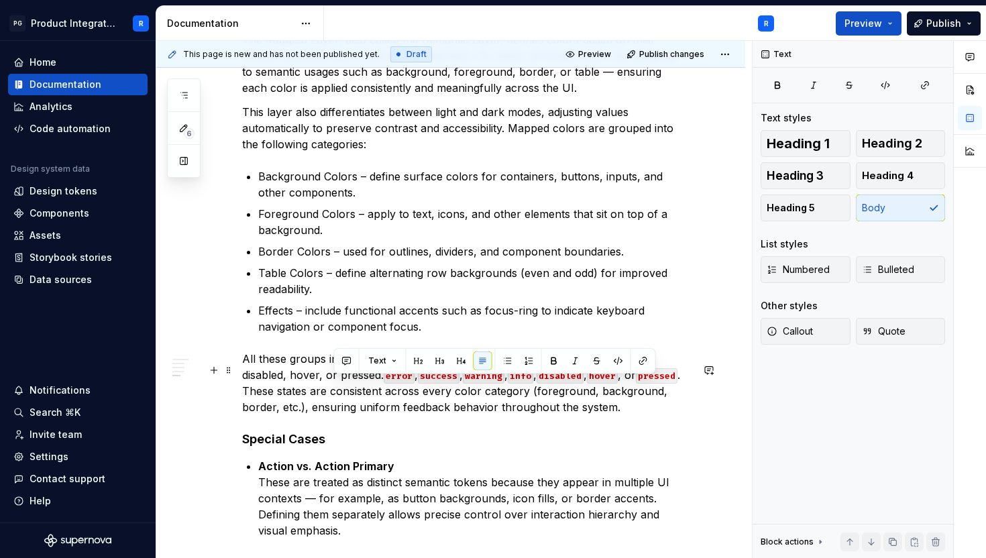
click at [662, 389] on p "All these groups include semantic states such as error, success, warning, info,…" at bounding box center [466, 383] width 449 height 64
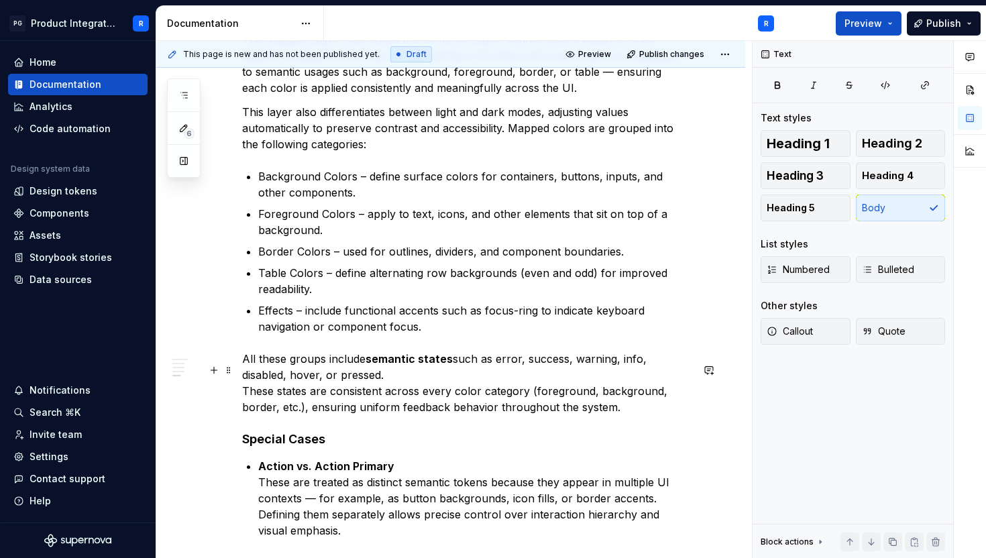
click at [243, 402] on p "All these groups include semantic states such as error, success, warning, info,…" at bounding box center [466, 383] width 449 height 64
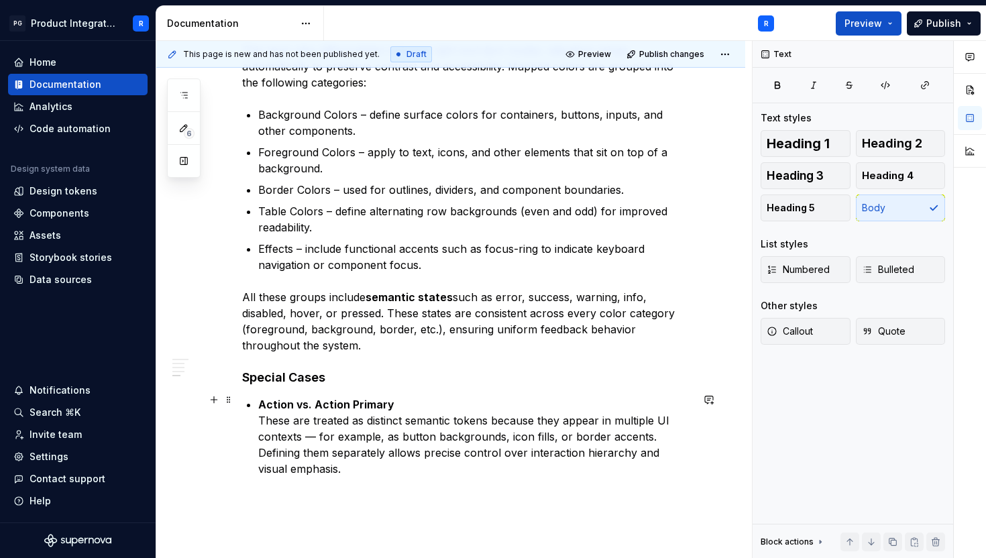
scroll to position [2082, 0]
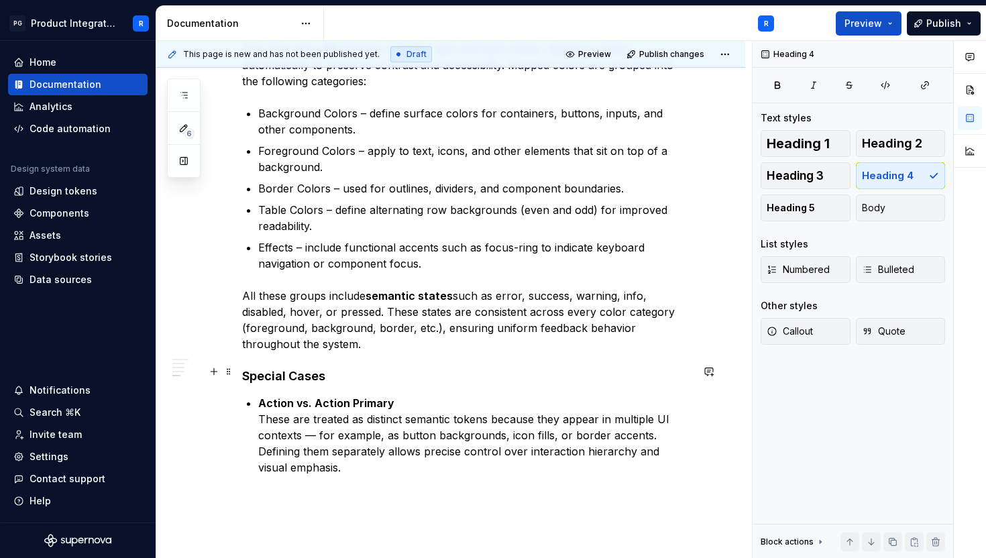
click at [308, 373] on h4 "Special Cases" at bounding box center [466, 376] width 449 height 16
click at [360, 416] on p "Action vs. Action Primary These are treated as distinct semantic tokens because…" at bounding box center [474, 435] width 433 height 80
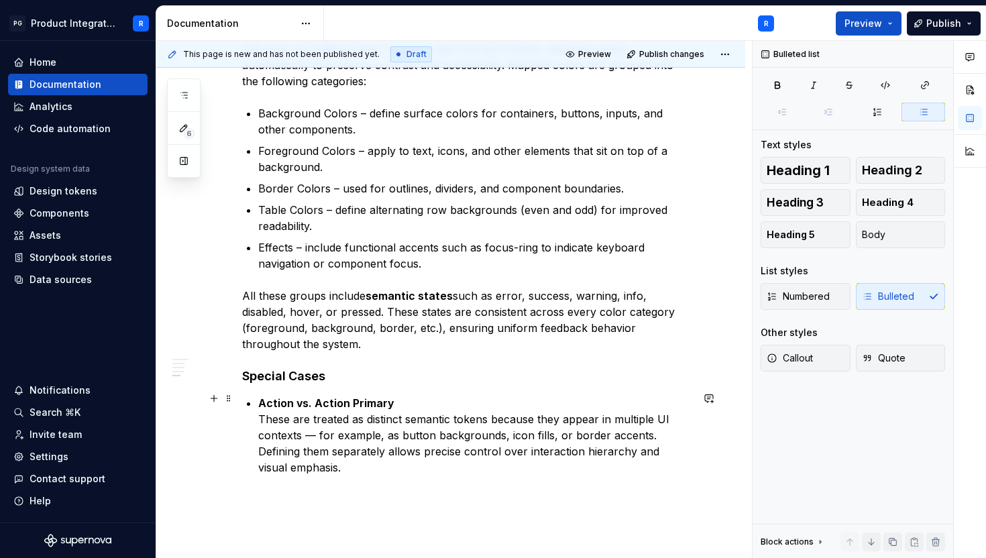
click at [367, 457] on p "Action vs. Action Primary These are treated as distinct semantic tokens because…" at bounding box center [474, 435] width 433 height 80
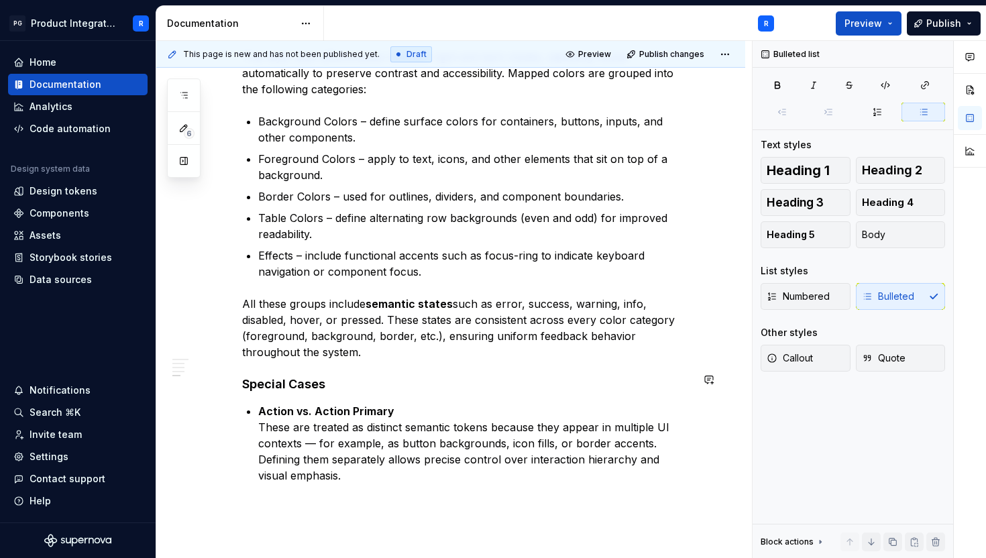
scroll to position [2177, 0]
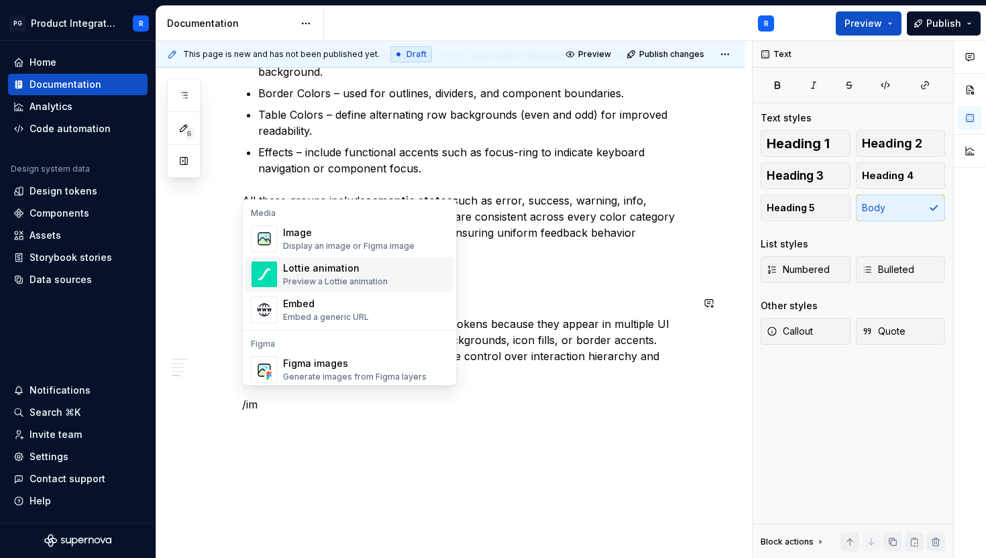
click at [305, 236] on div "Image" at bounding box center [348, 232] width 131 height 13
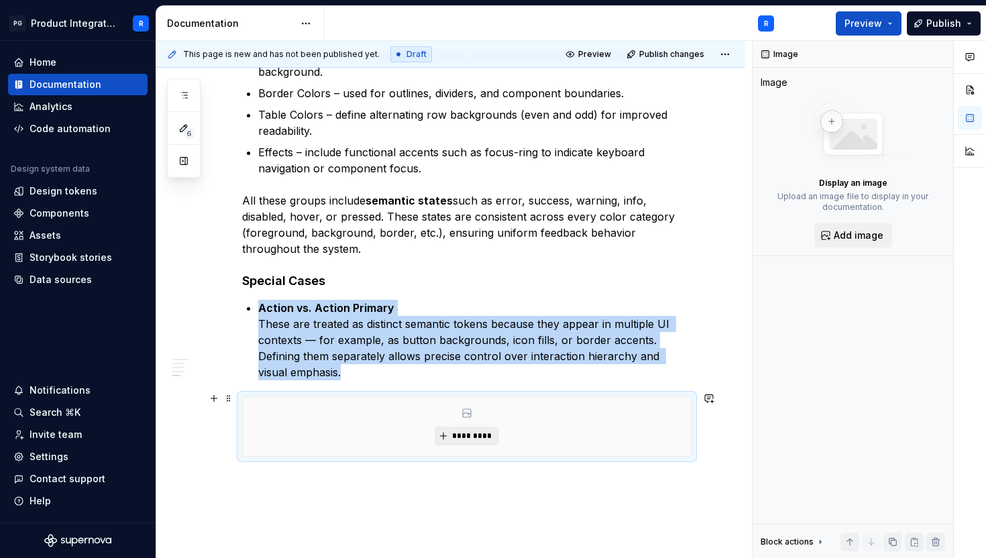
click at [479, 431] on span "*********" at bounding box center [471, 436] width 41 height 11
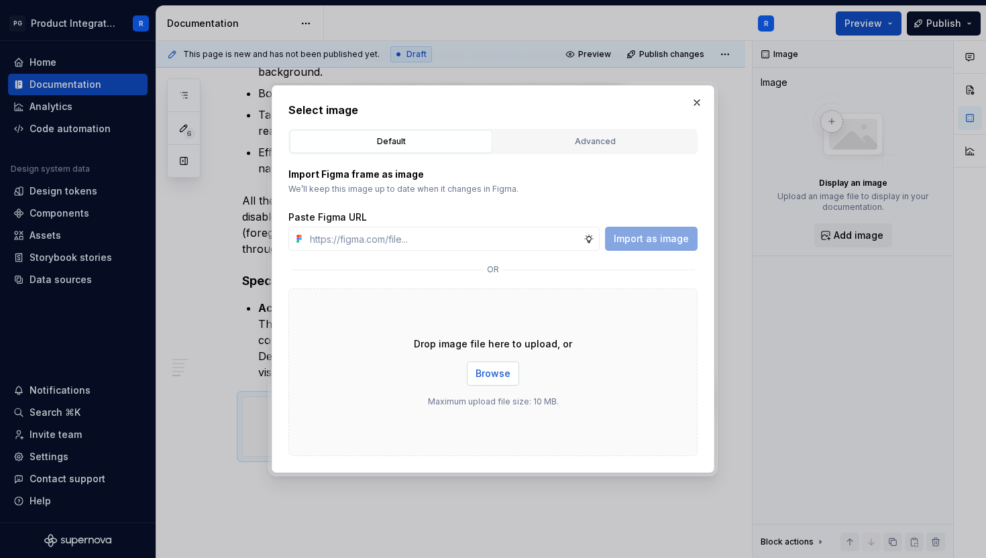
click at [481, 373] on span "Browse" at bounding box center [492, 373] width 35 height 13
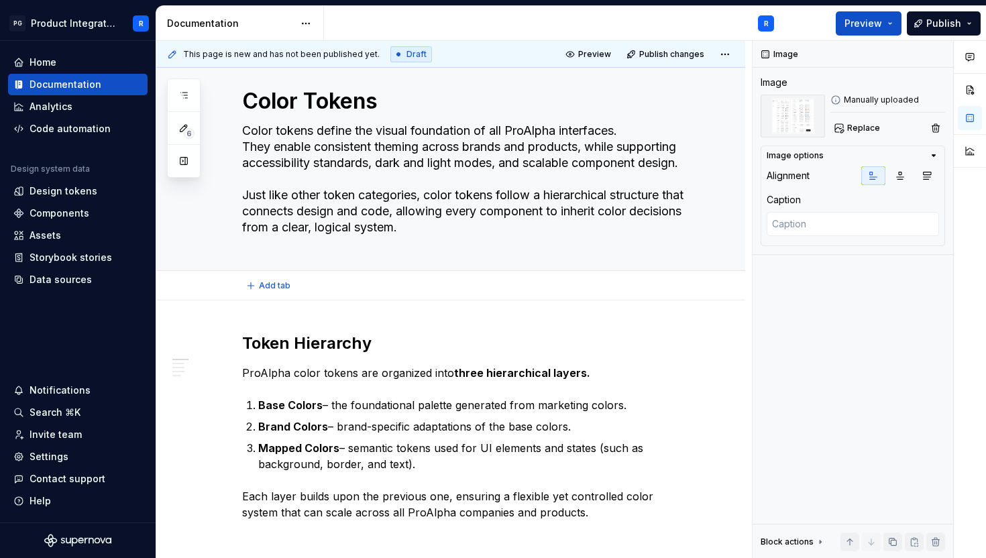
scroll to position [0, 0]
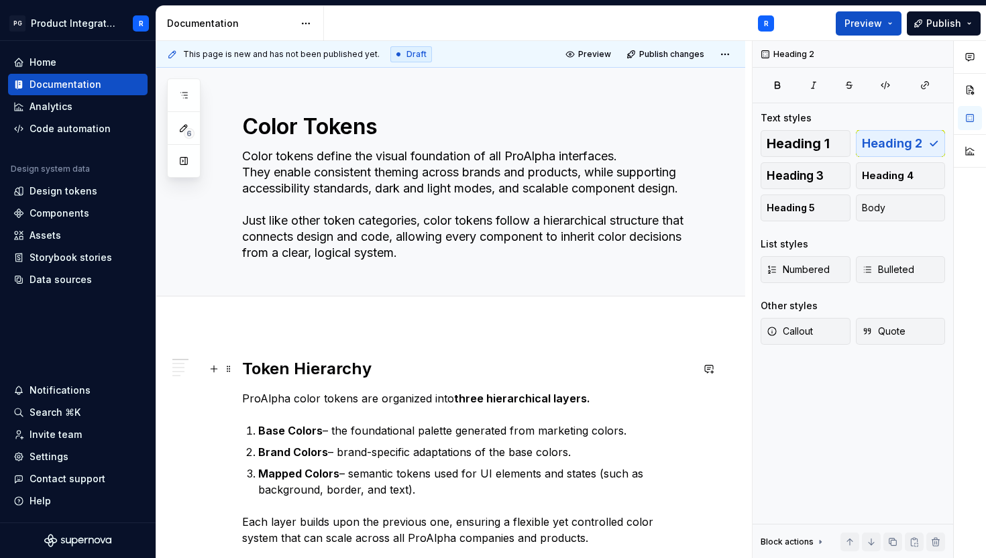
click at [338, 374] on h2 "Token Hierarchy" at bounding box center [466, 368] width 449 height 21
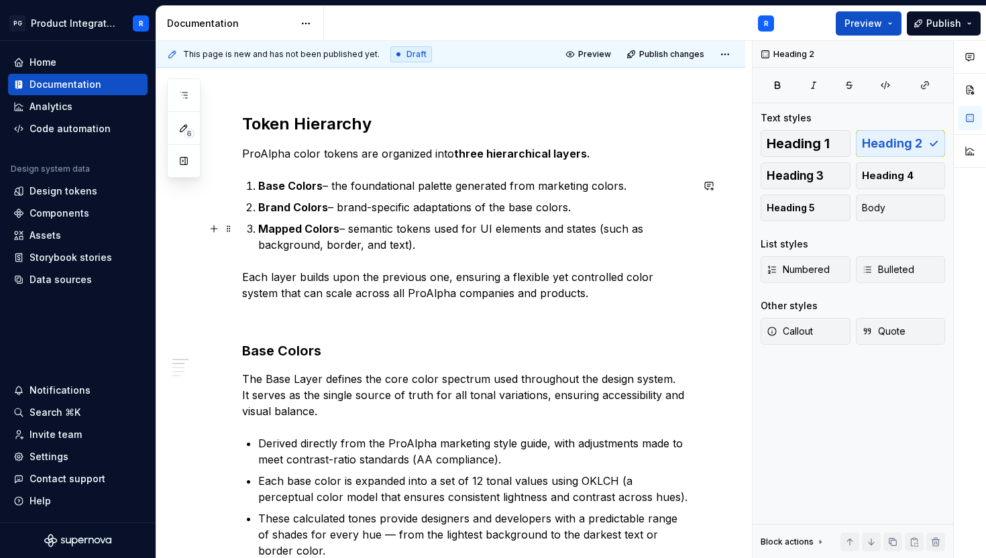
scroll to position [349, 0]
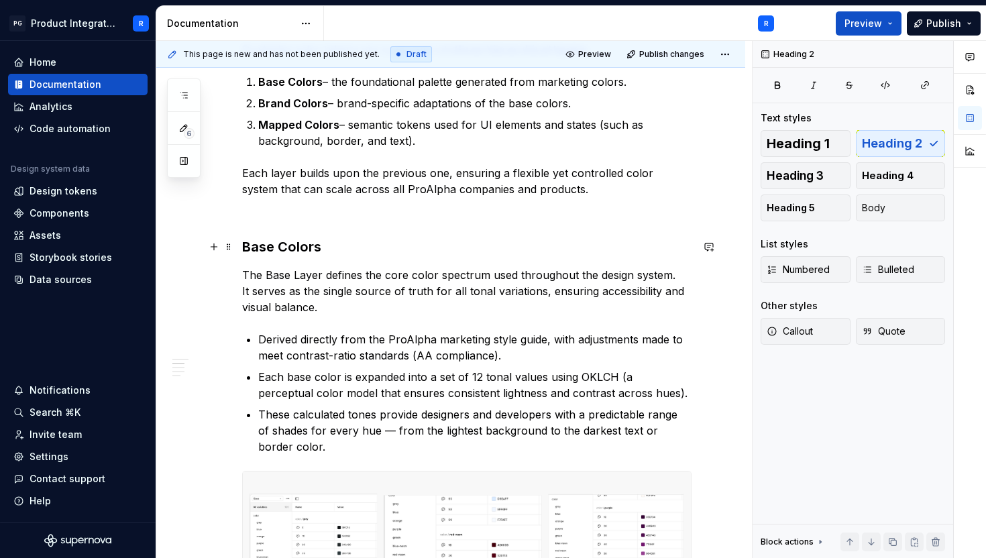
click at [296, 247] on h3 "Base Colors" at bounding box center [466, 246] width 449 height 19
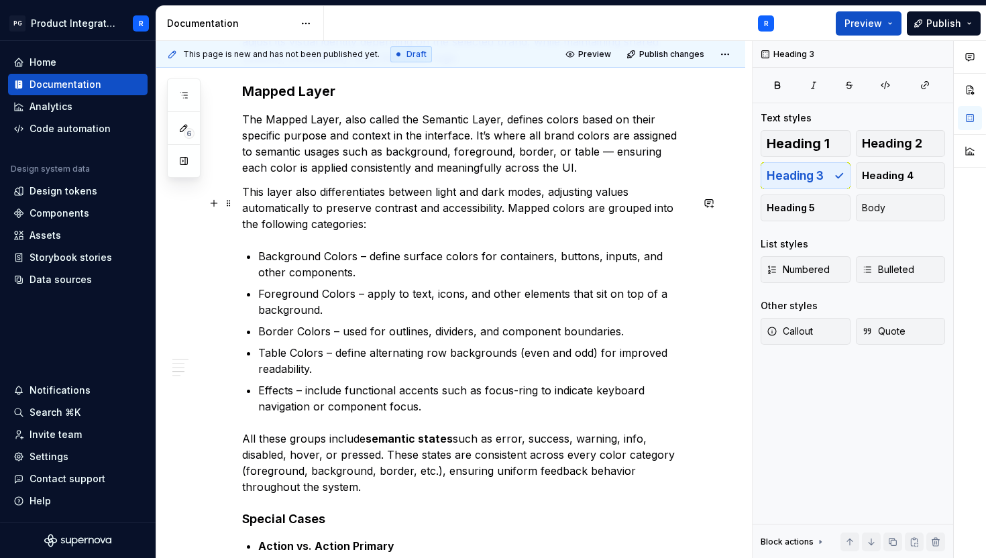
scroll to position [1816, 0]
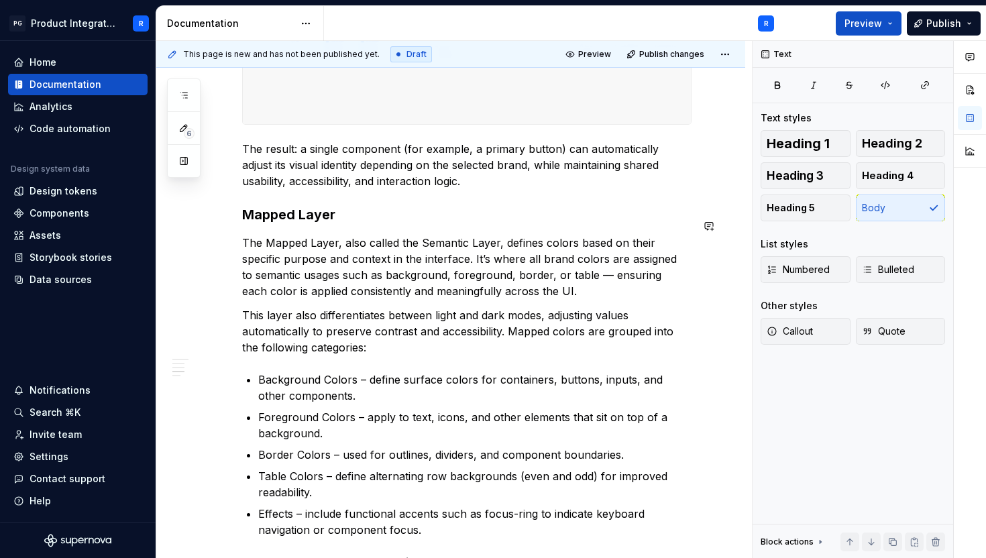
click at [286, 224] on h3 "Mapped Layer" at bounding box center [466, 214] width 449 height 19
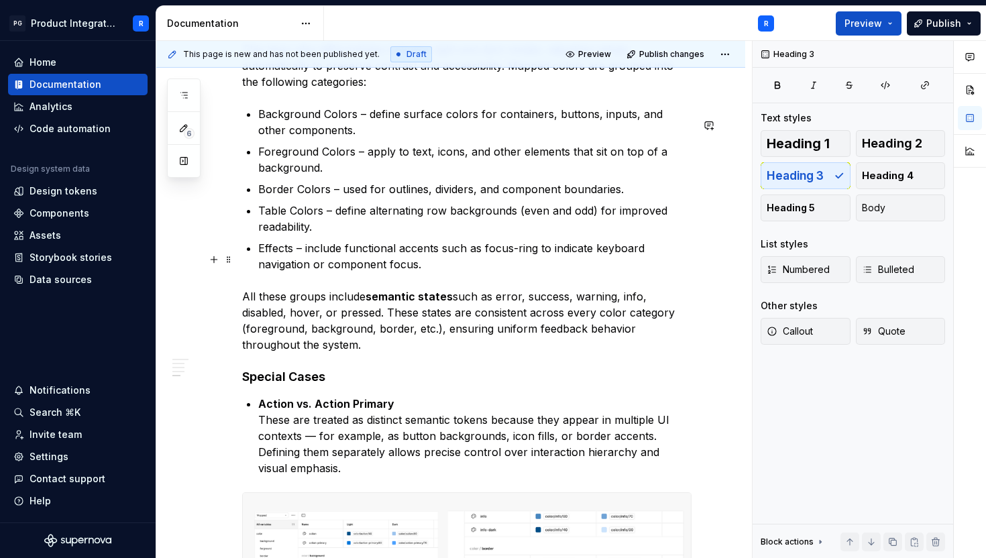
scroll to position [2122, 0]
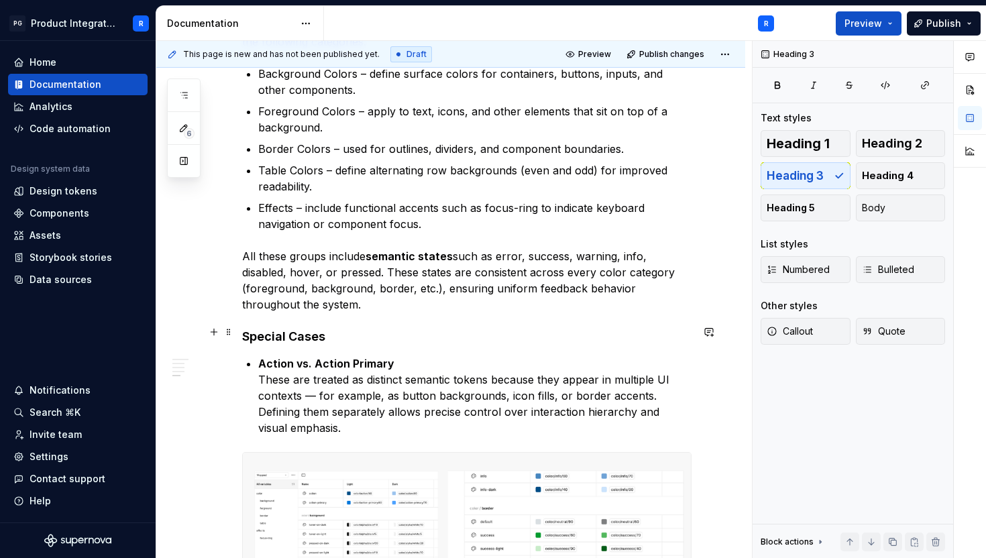
click at [278, 329] on h4 "Special Cases" at bounding box center [466, 337] width 449 height 16
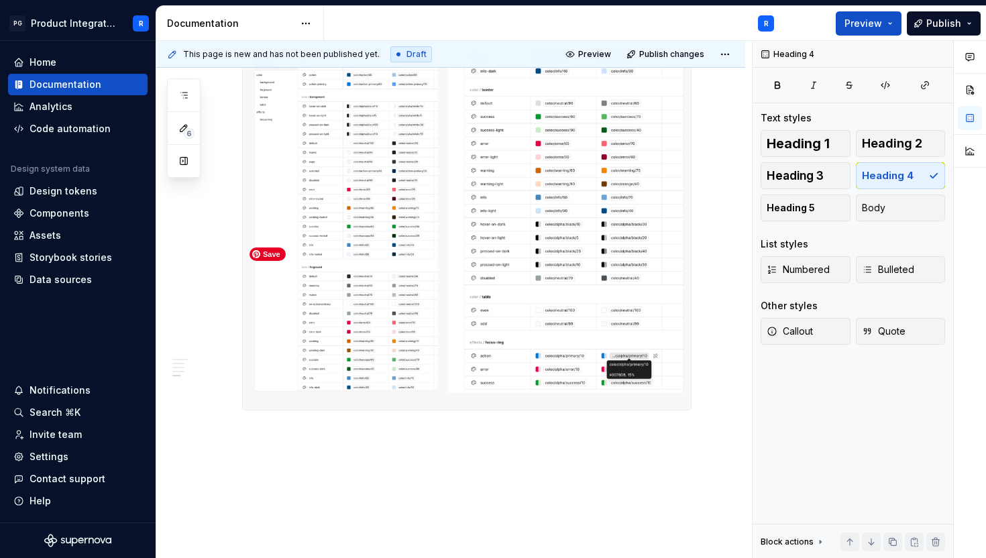
scroll to position [2576, 0]
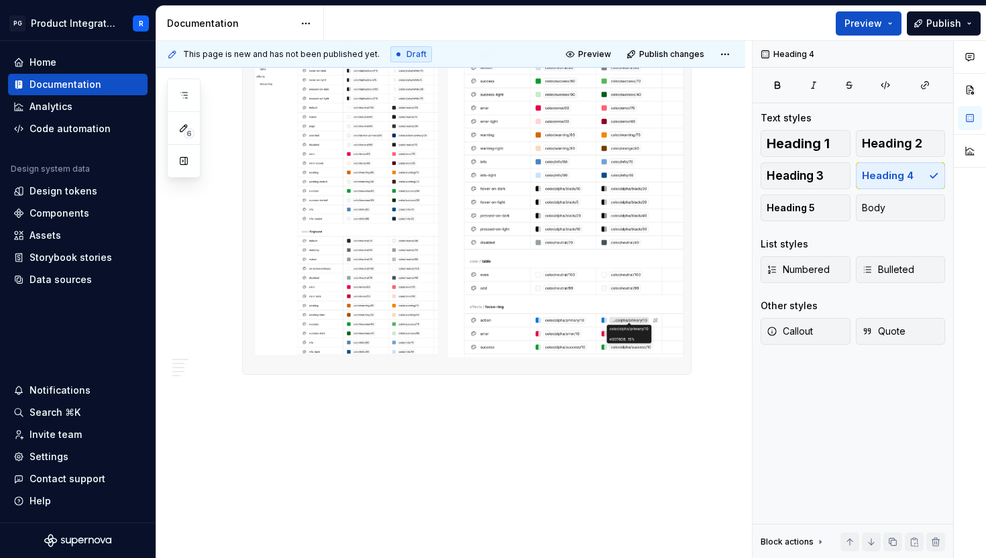
type textarea "*"
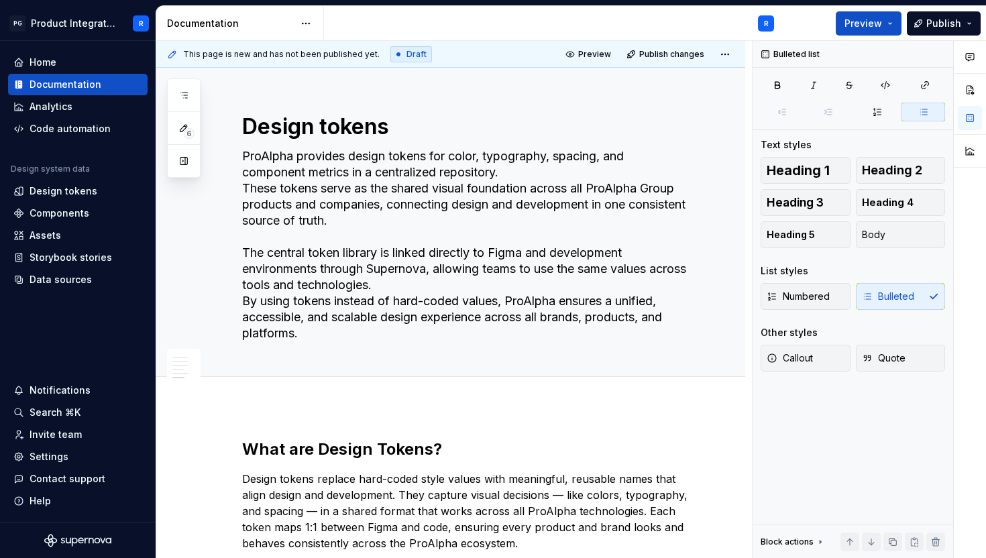
scroll to position [1548, 0]
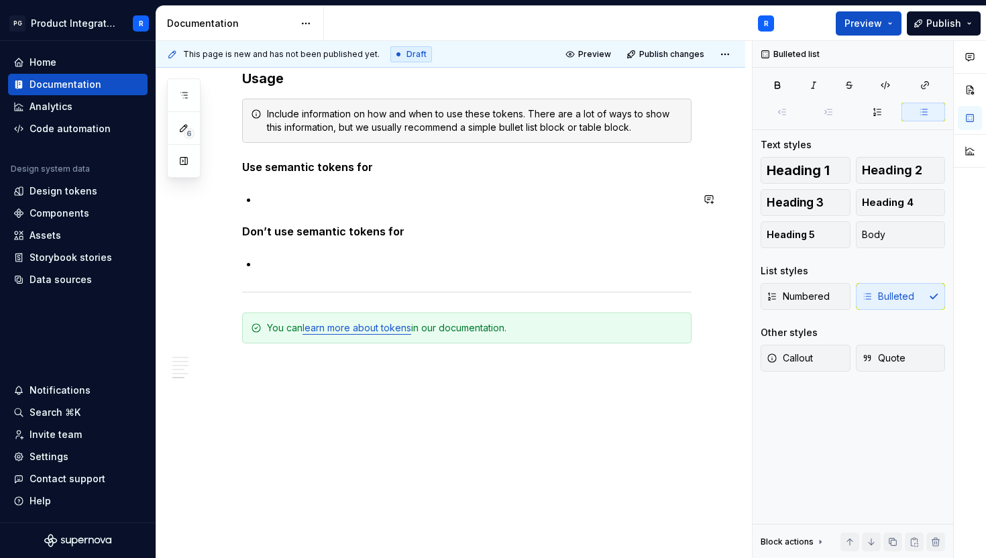
type textarea "*"
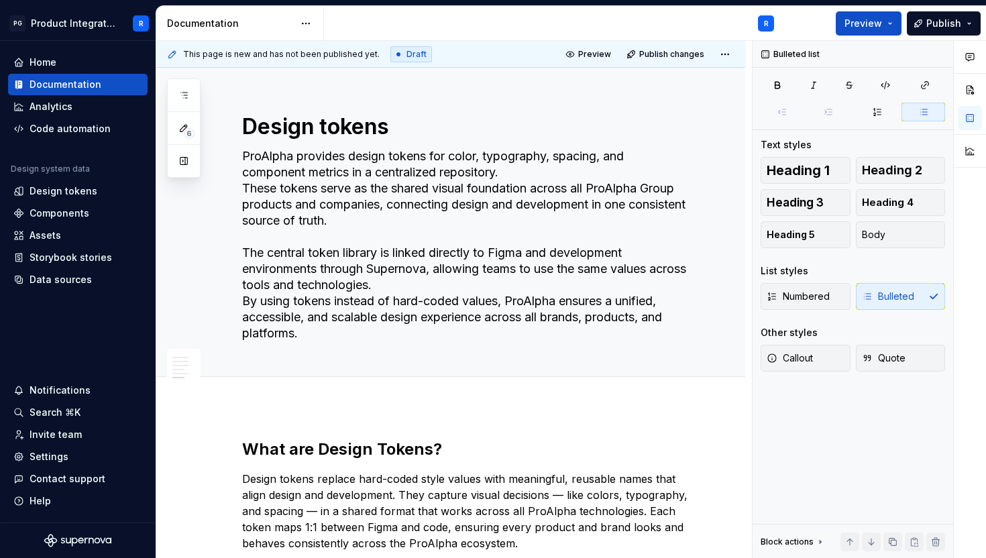
scroll to position [1548, 0]
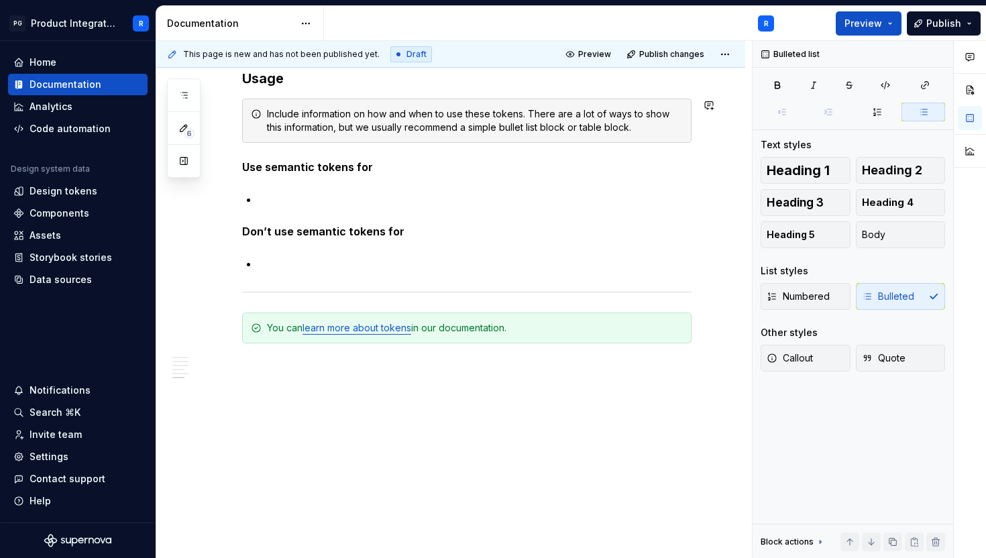
type textarea "*"
